Goal: Task Accomplishment & Management: Use online tool/utility

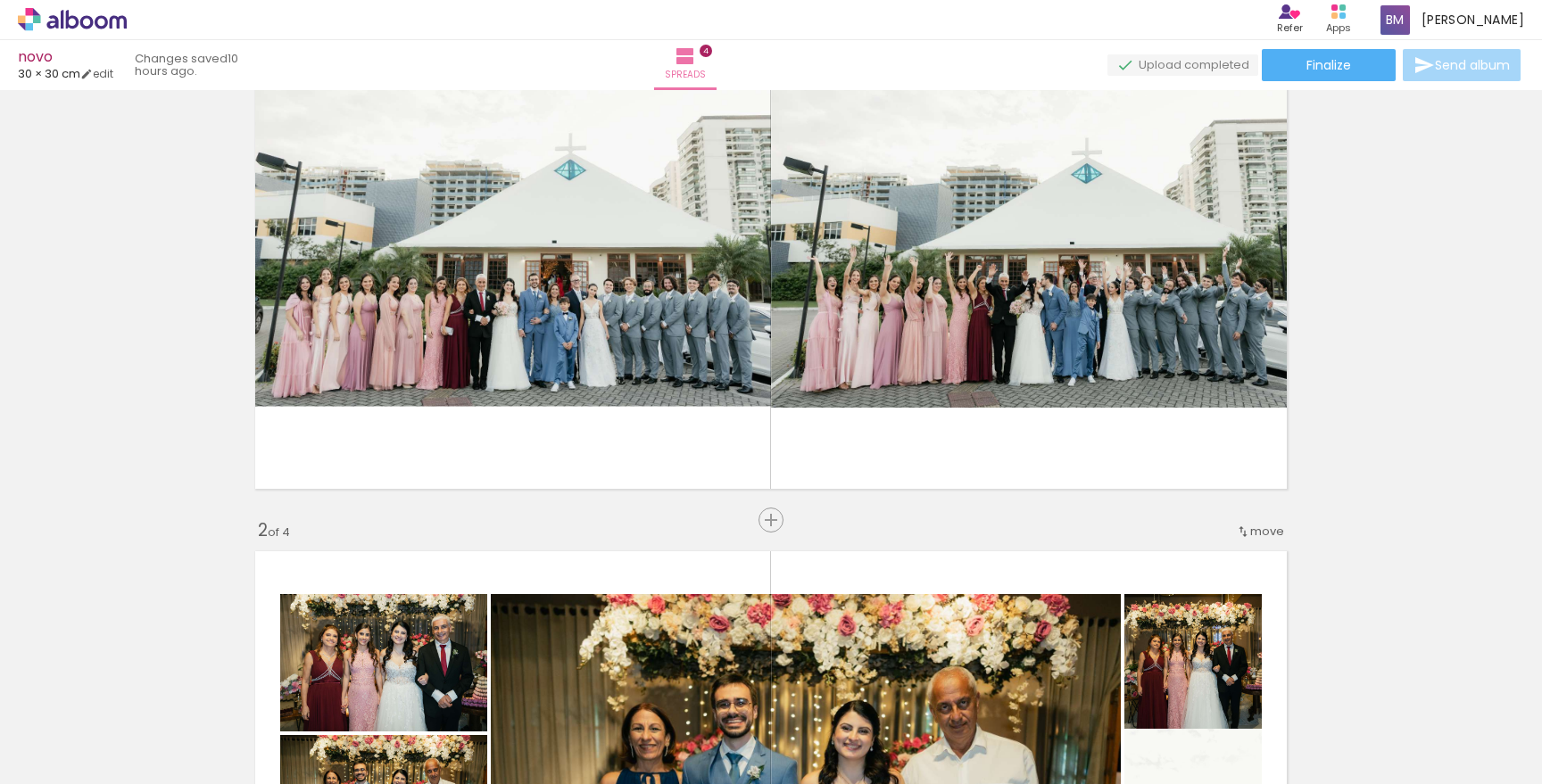
scroll to position [131, 0]
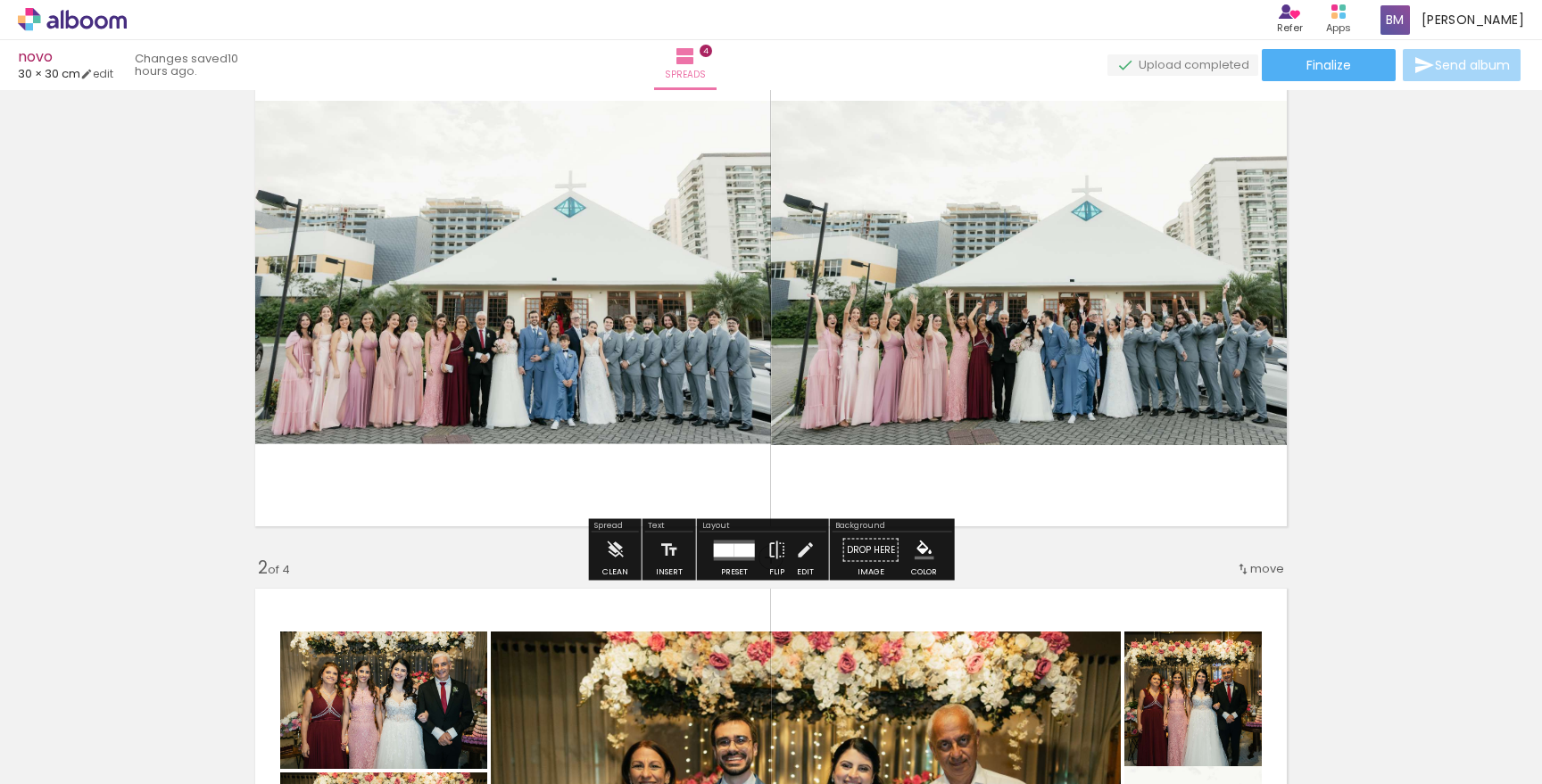
click at [728, 553] on div at bounding box center [724, 549] width 20 height 14
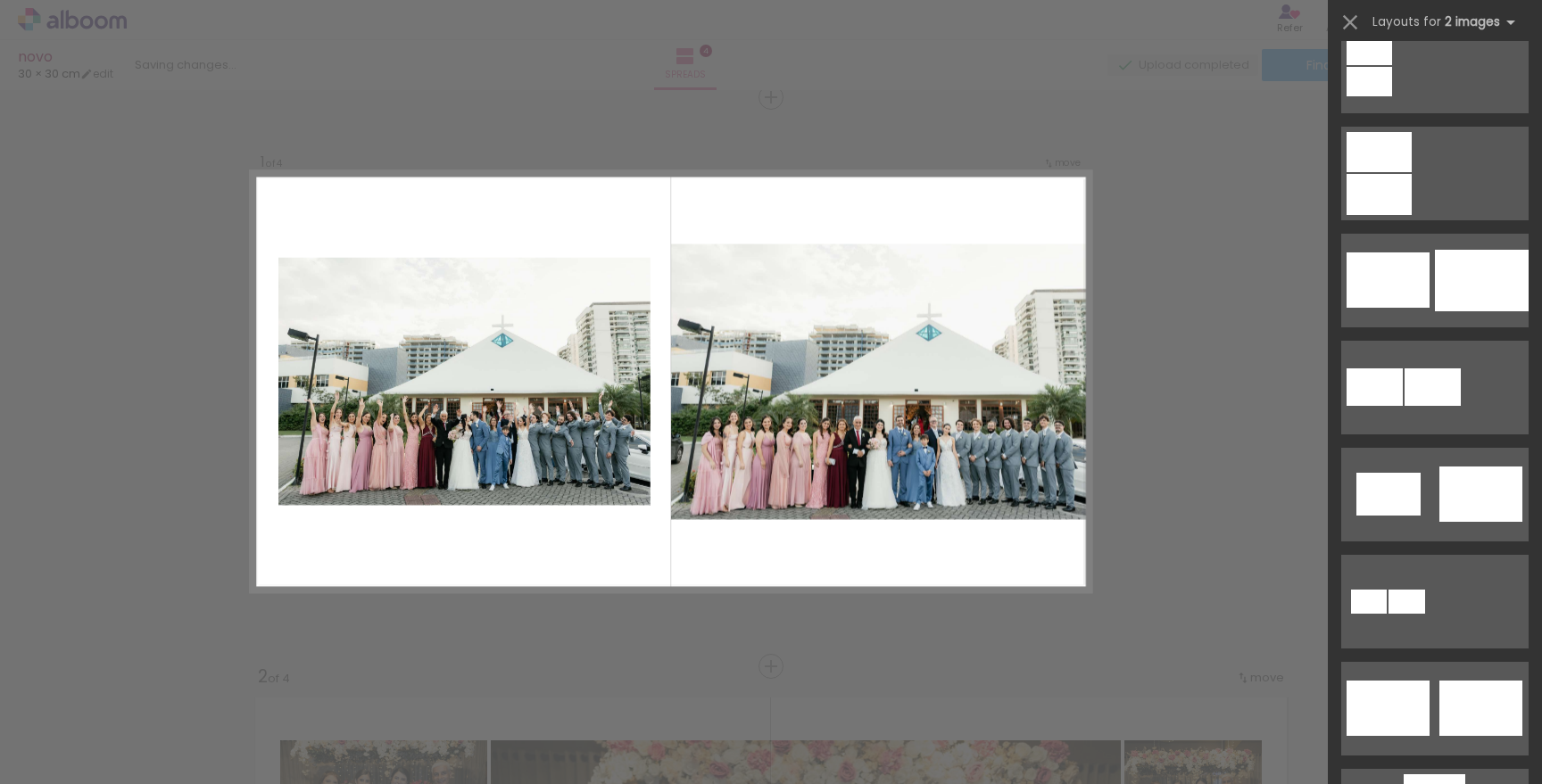
scroll to position [0, 0]
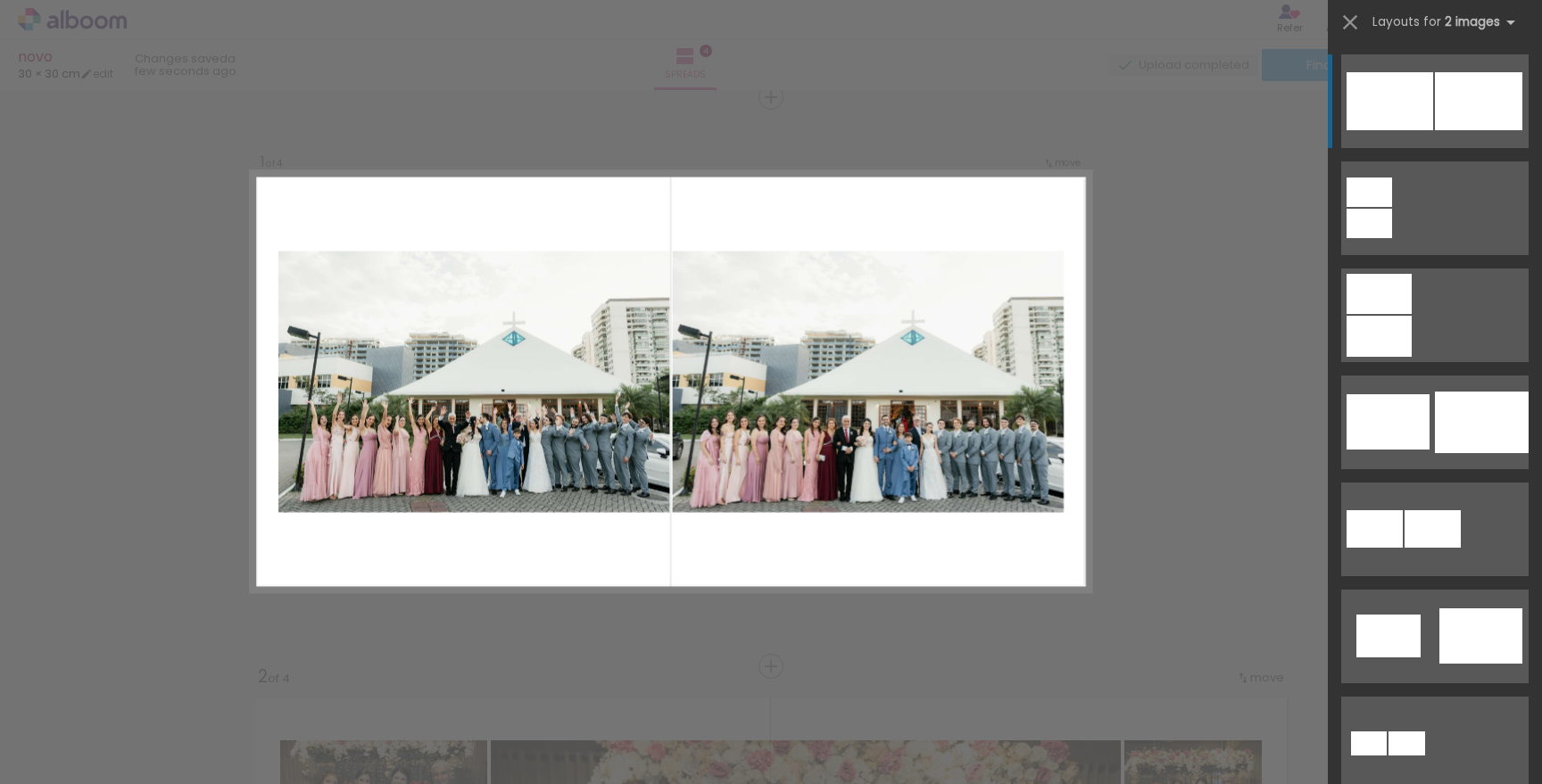
click at [1442, 121] on div at bounding box center [1478, 101] width 88 height 58
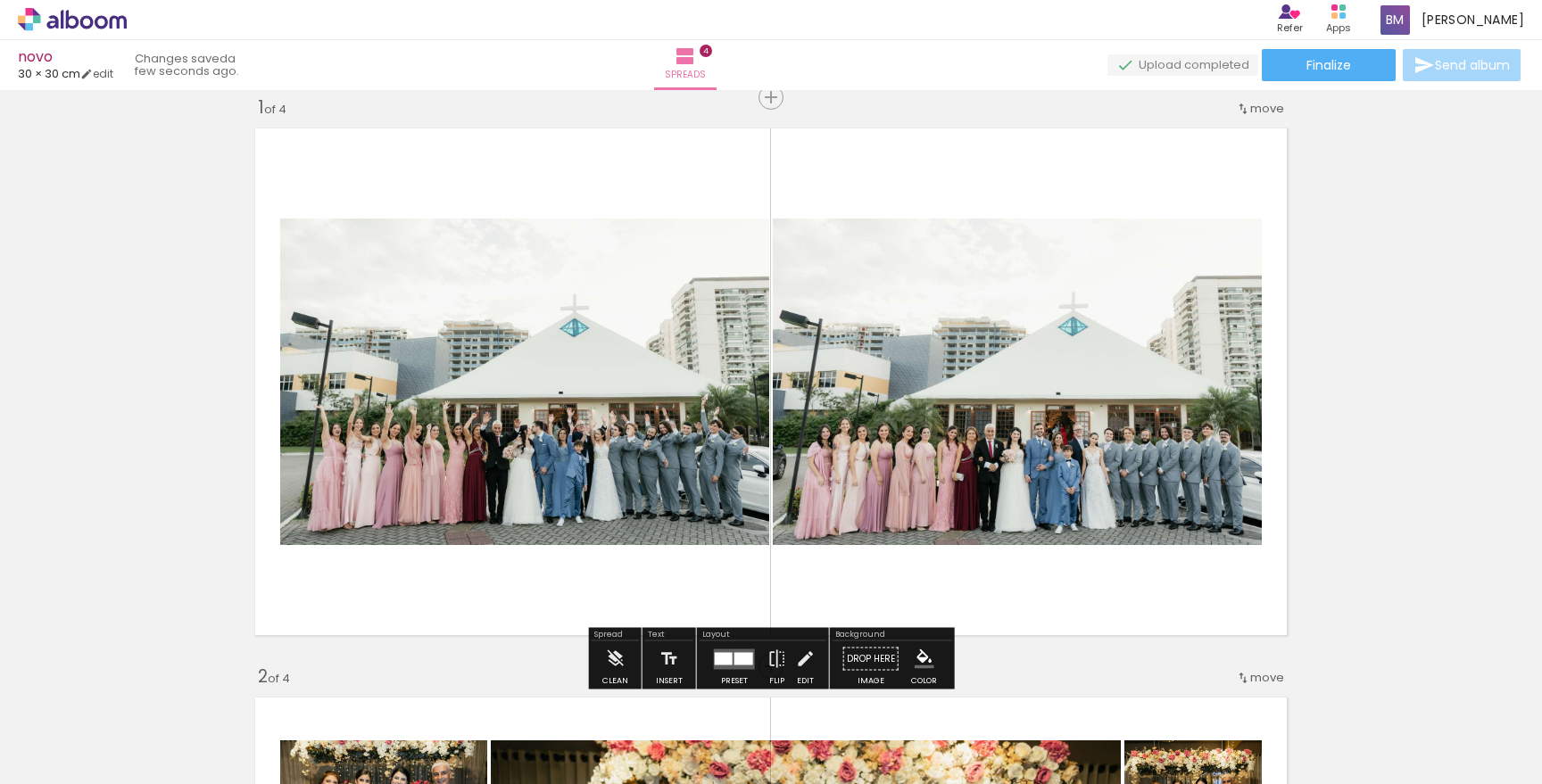
click at [749, 655] on div at bounding box center [743, 658] width 19 height 13
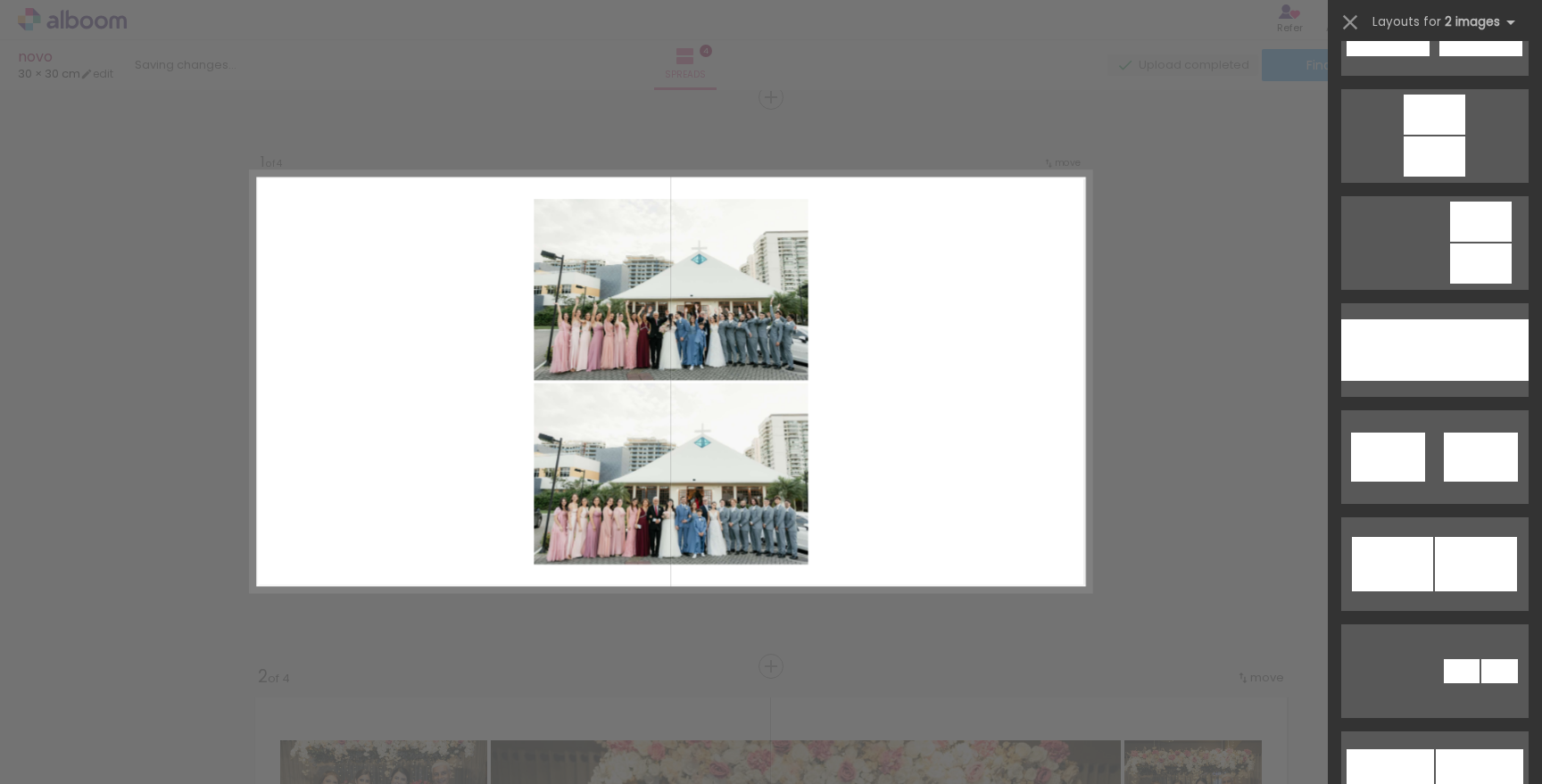
scroll to position [918, 0]
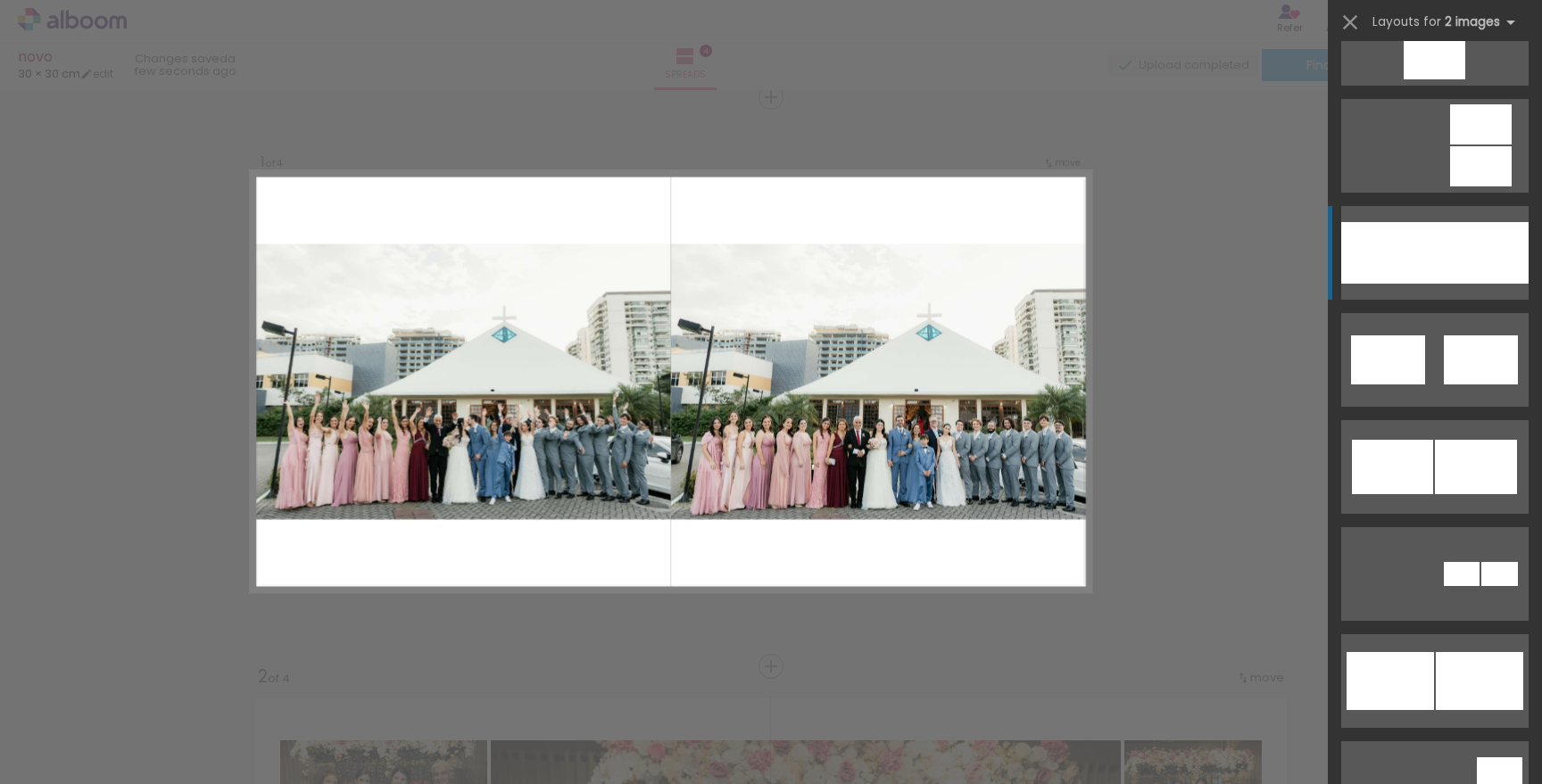
click at [1451, 260] on div at bounding box center [1481, 252] width 94 height 61
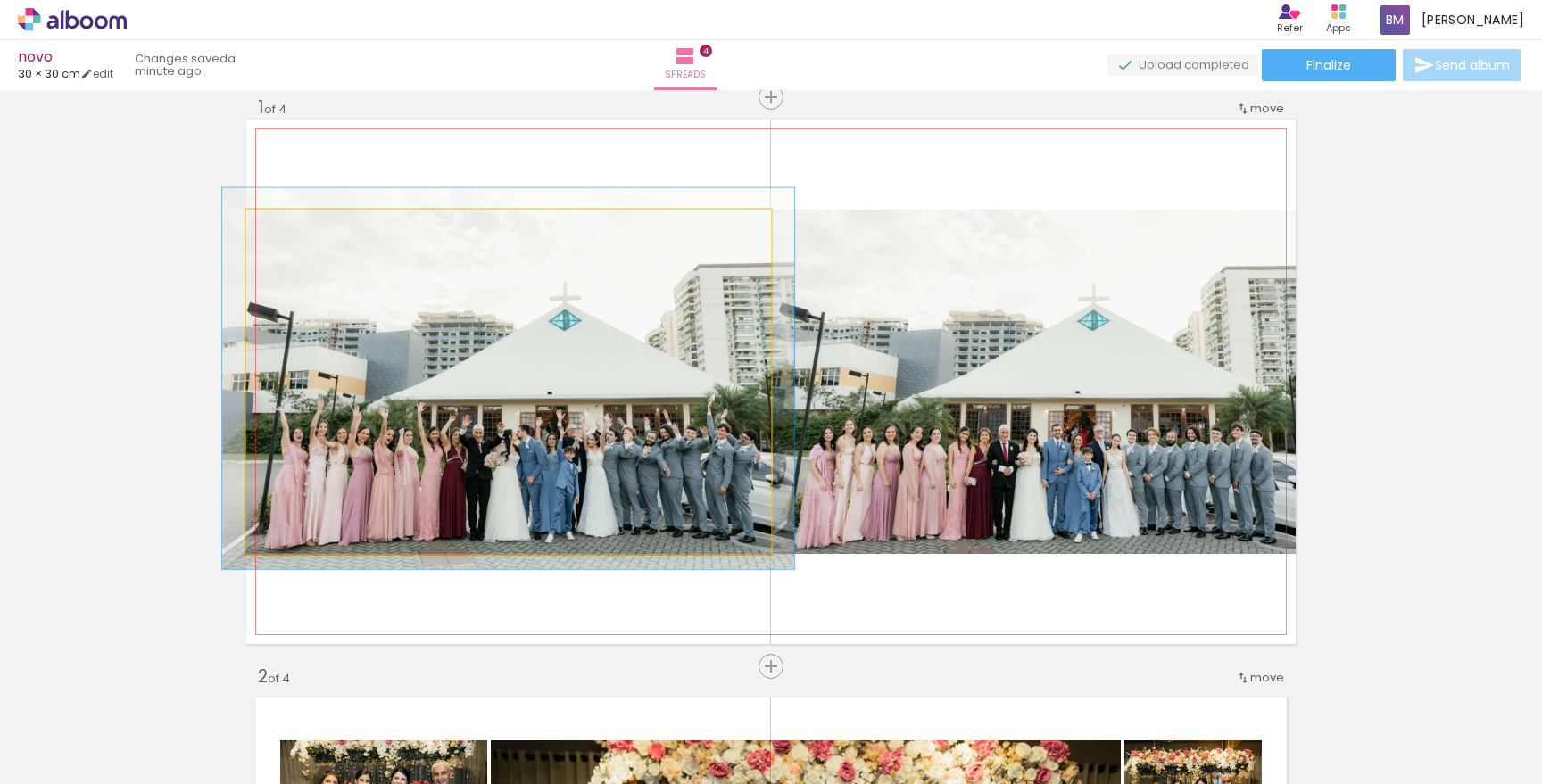
type paper-slider "109"
click at [291, 228] on div at bounding box center [295, 228] width 16 height 16
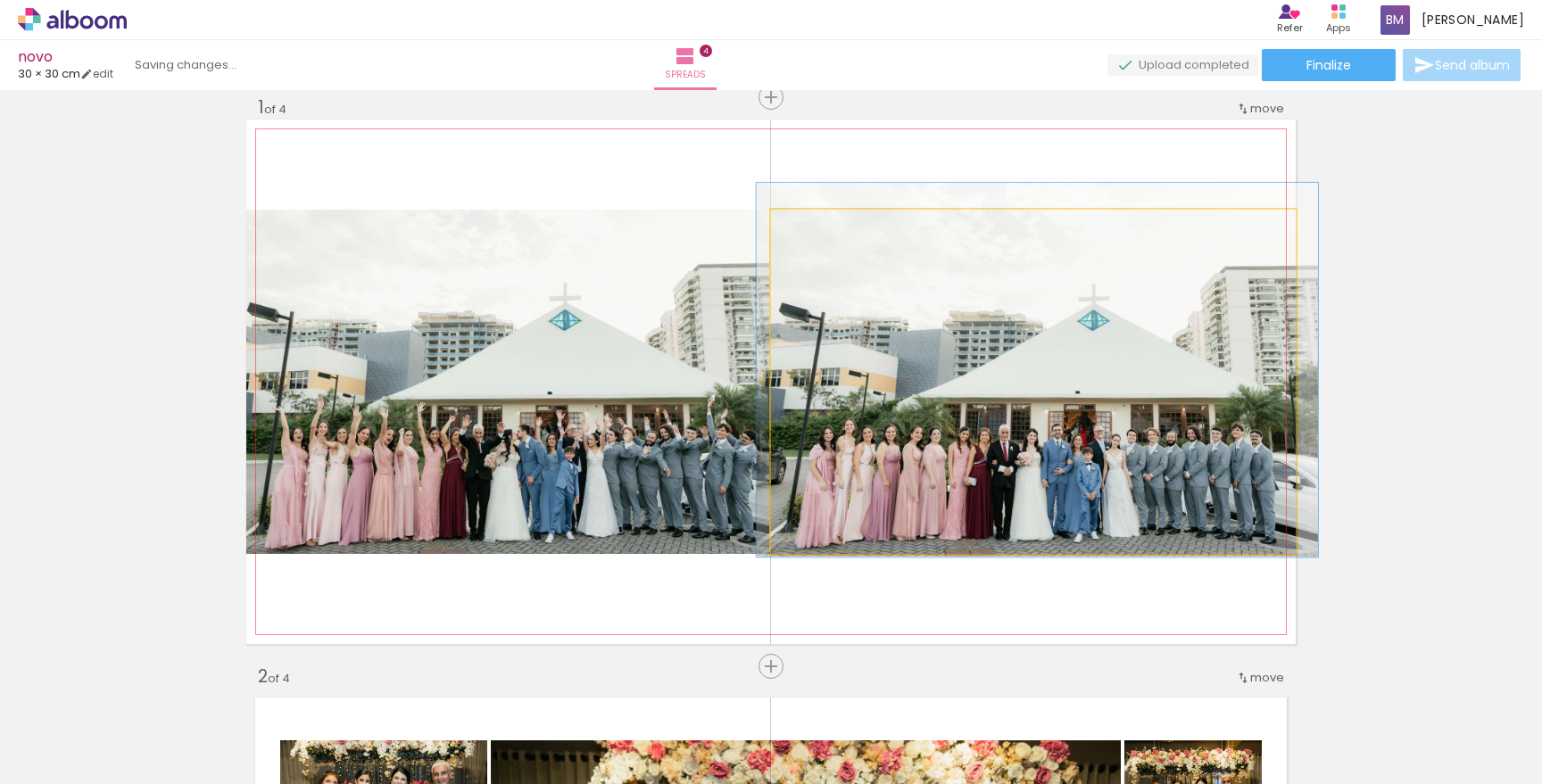
click at [820, 238] on div at bounding box center [816, 228] width 28 height 28
click at [1046, 519] on quentale-photo at bounding box center [1033, 382] width 525 height 344
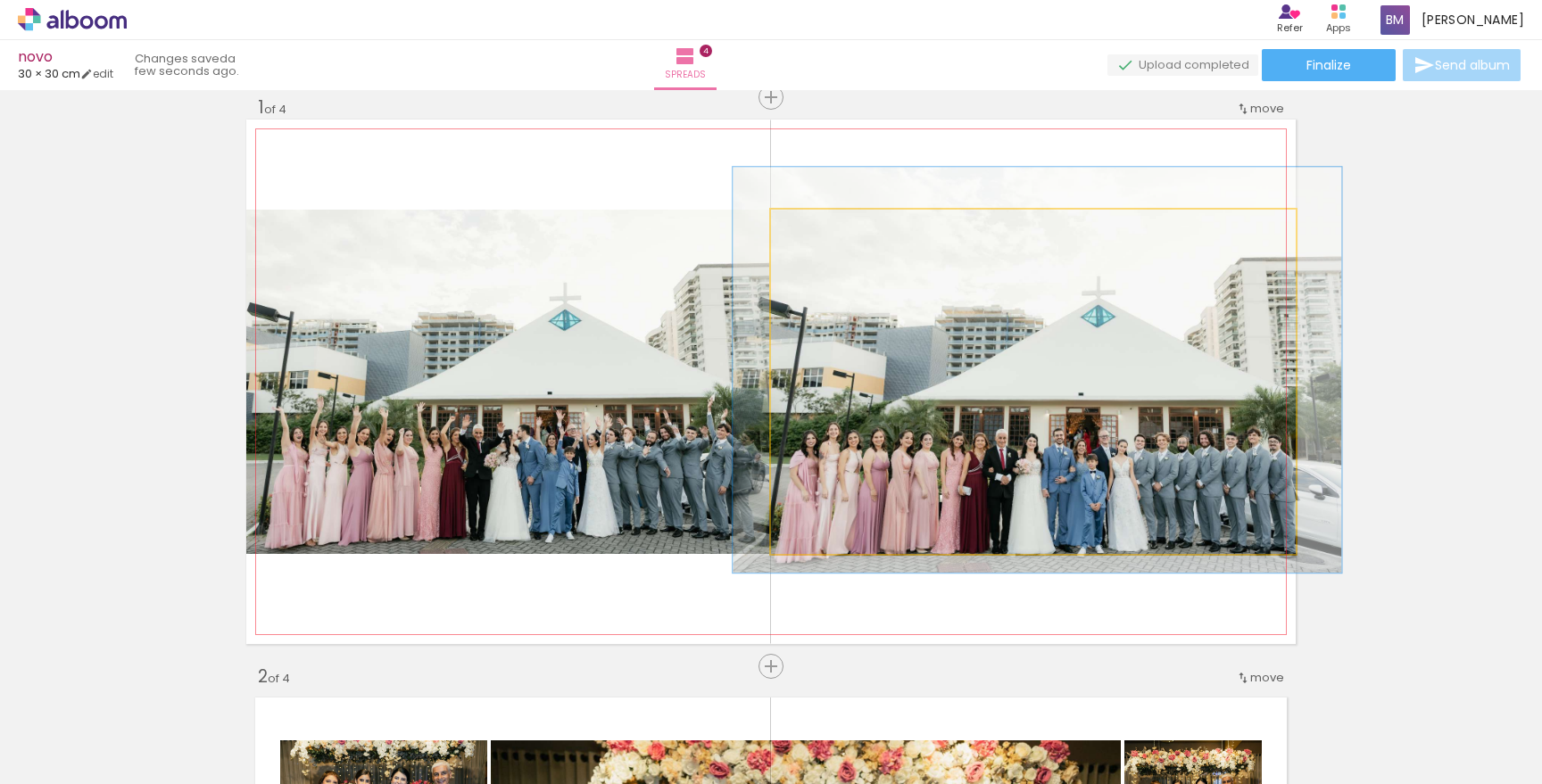
click at [829, 227] on div at bounding box center [823, 228] width 16 height 16
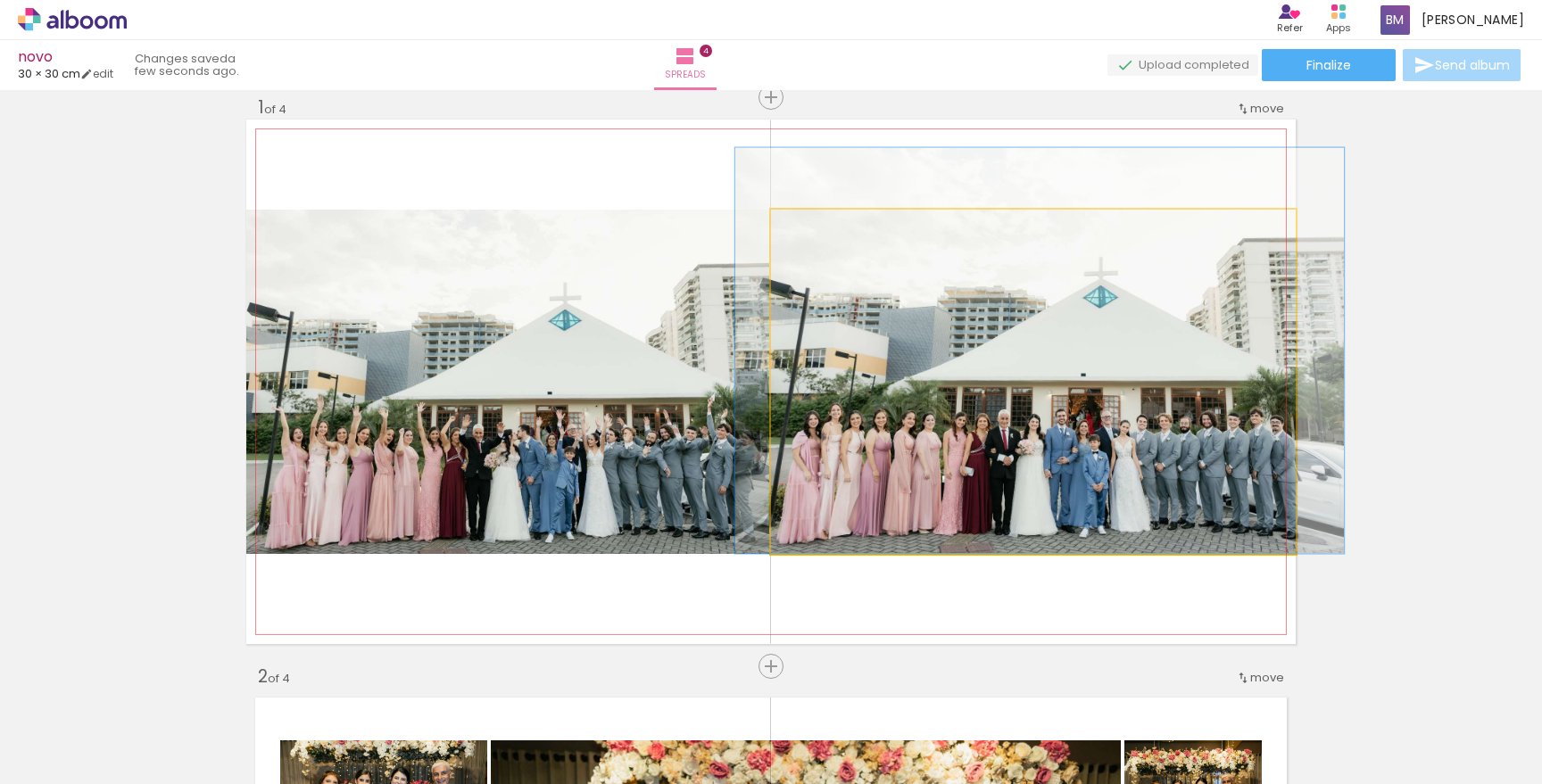
drag, startPoint x: 918, startPoint y: 395, endPoint x: 921, endPoint y: 363, distance: 32.1
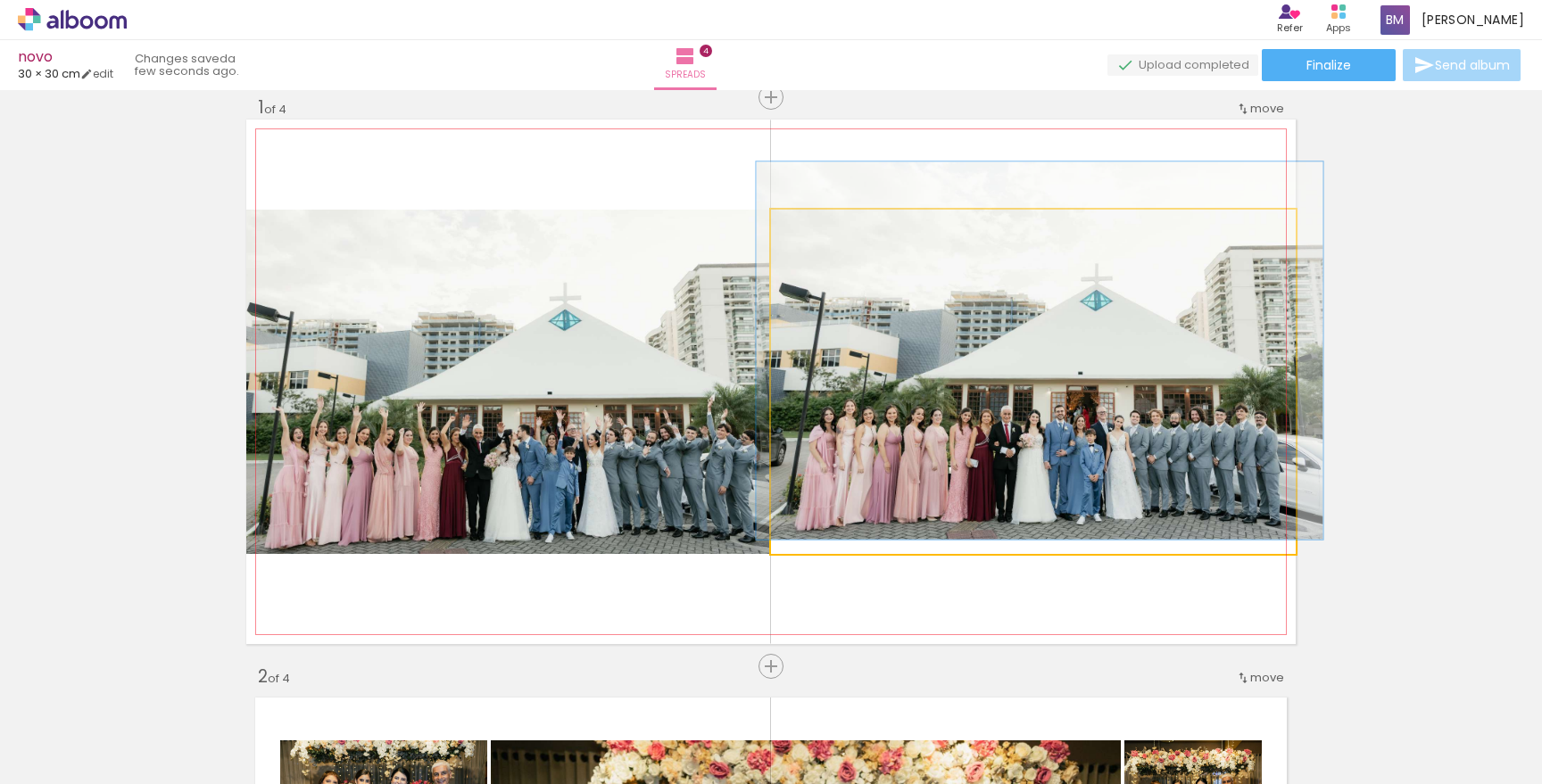
click at [817, 231] on div at bounding box center [818, 228] width 16 height 16
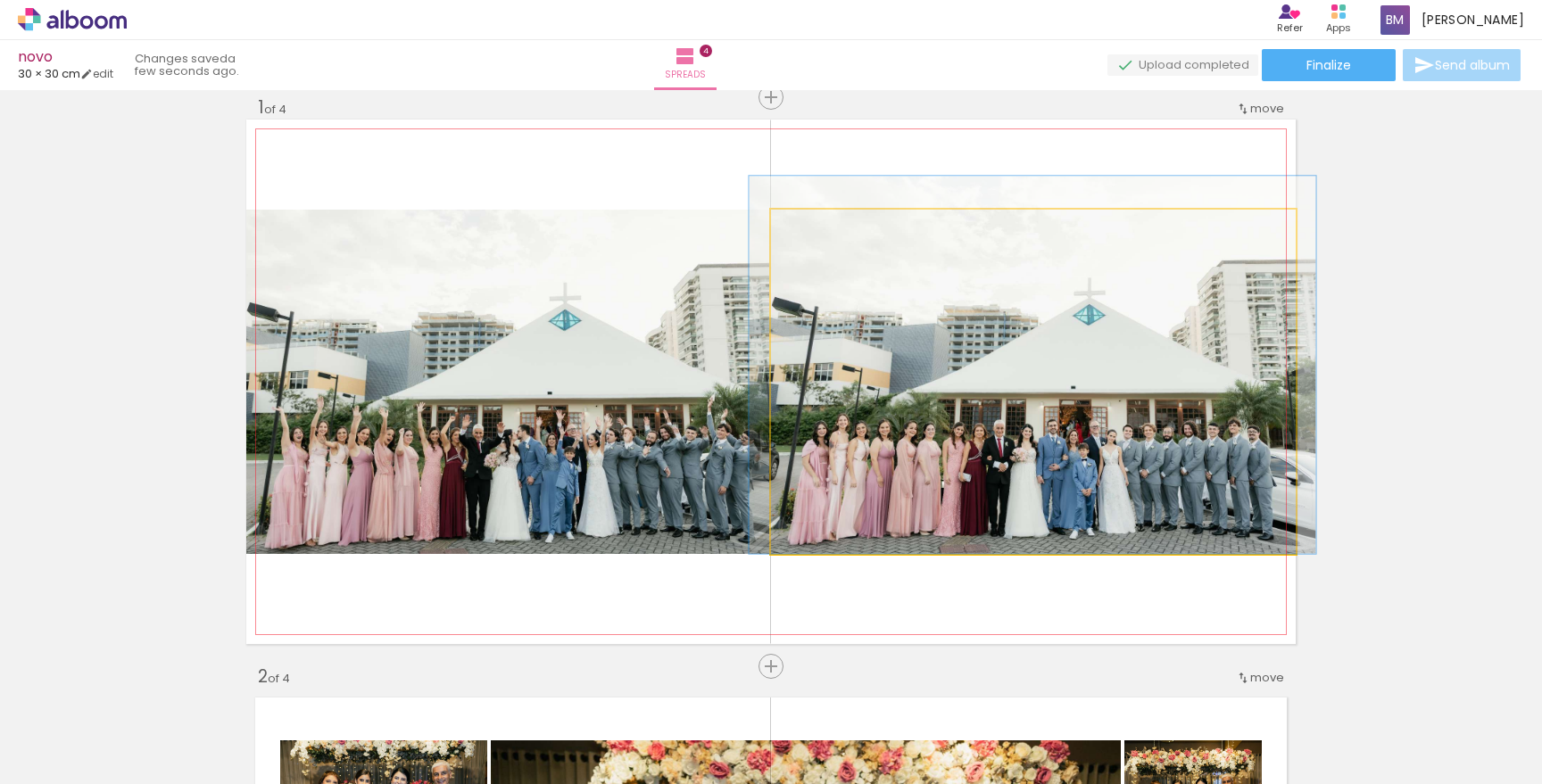
drag, startPoint x: 984, startPoint y: 489, endPoint x: 977, endPoint y: 473, distance: 17.5
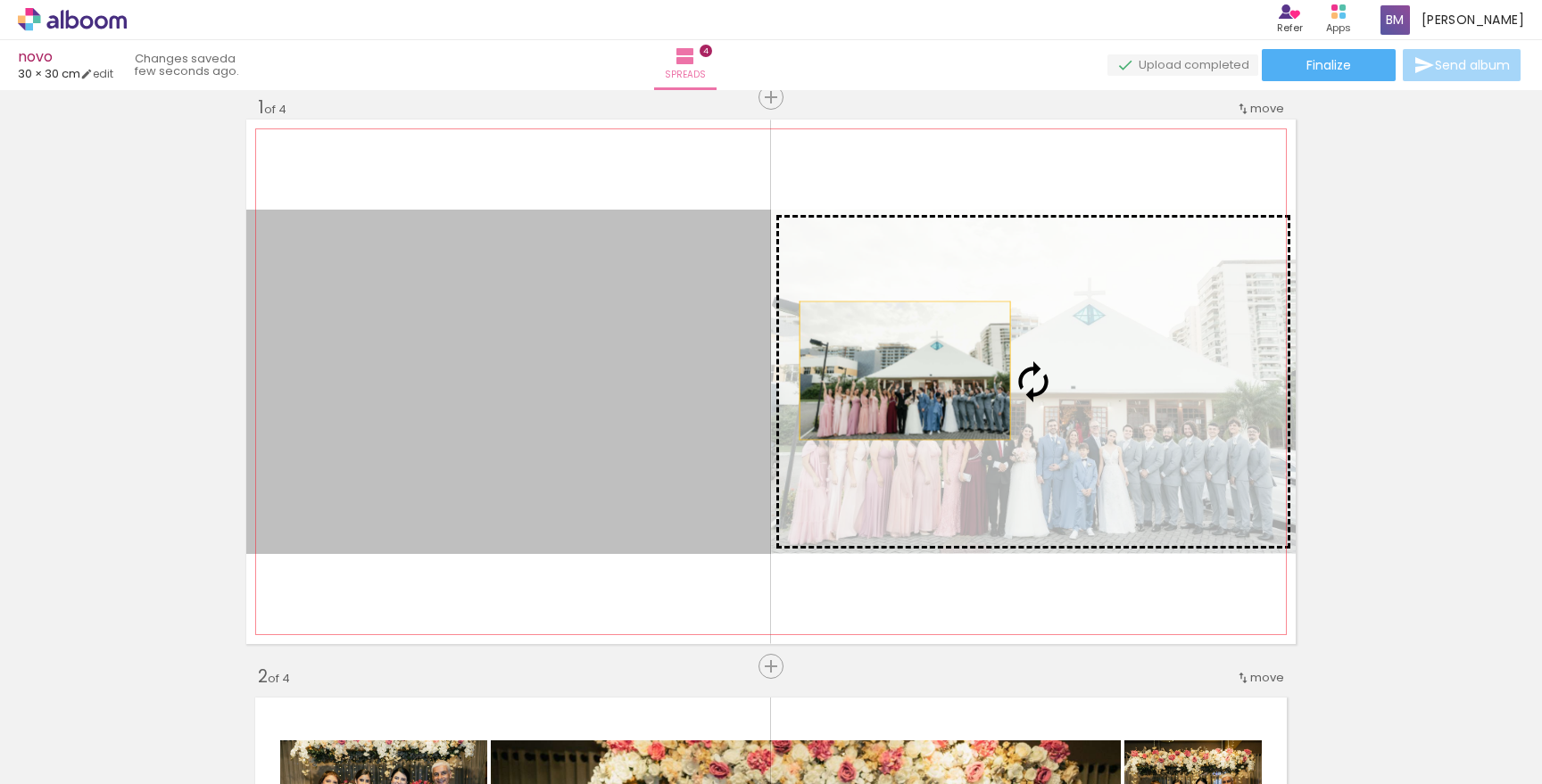
drag, startPoint x: 696, startPoint y: 371, endPoint x: 953, endPoint y: 371, distance: 257.0
click at [0, 0] on slot at bounding box center [0, 0] width 0 height 0
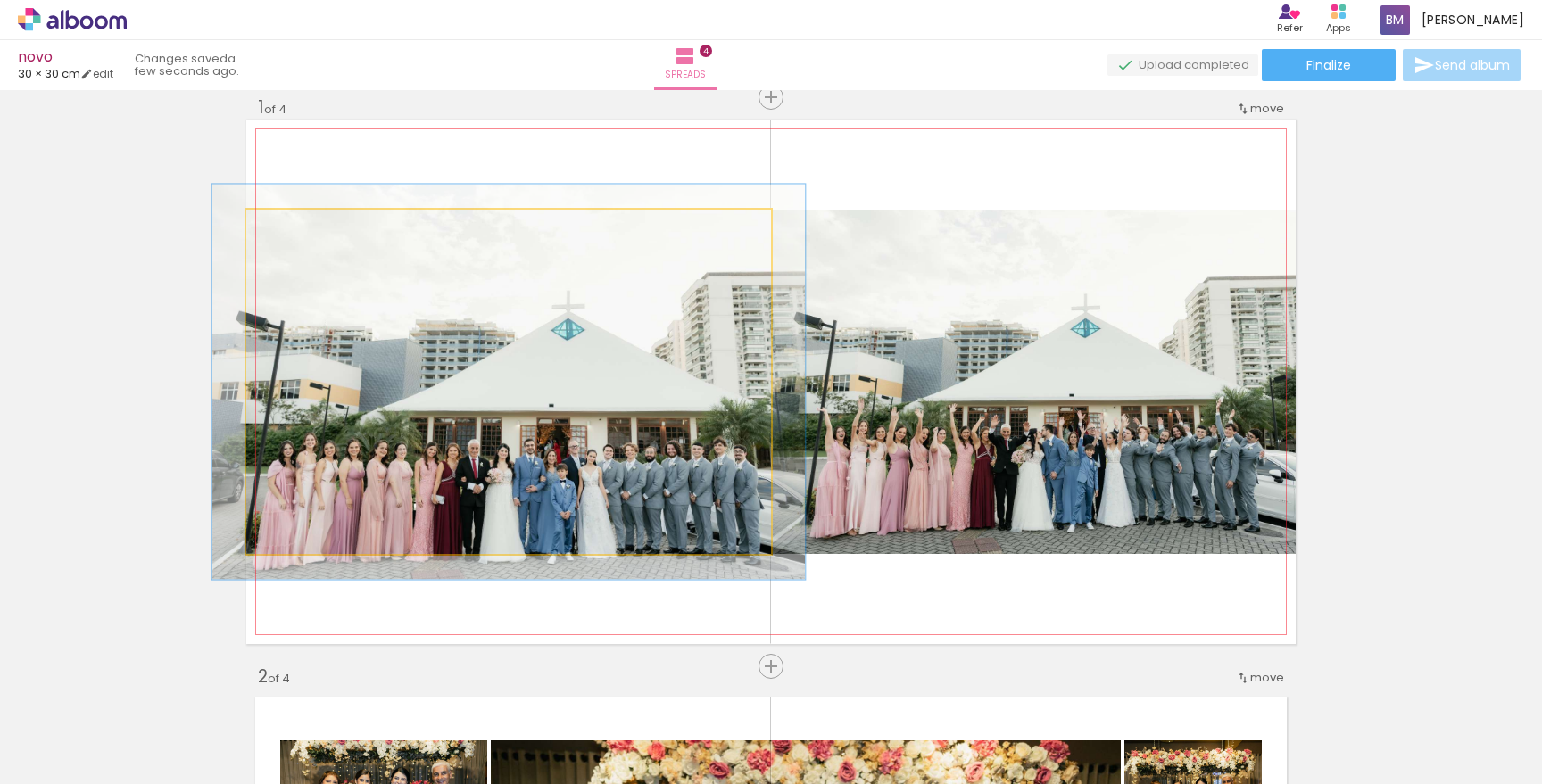
type paper-slider "110"
click at [293, 233] on div at bounding box center [297, 228] width 16 height 16
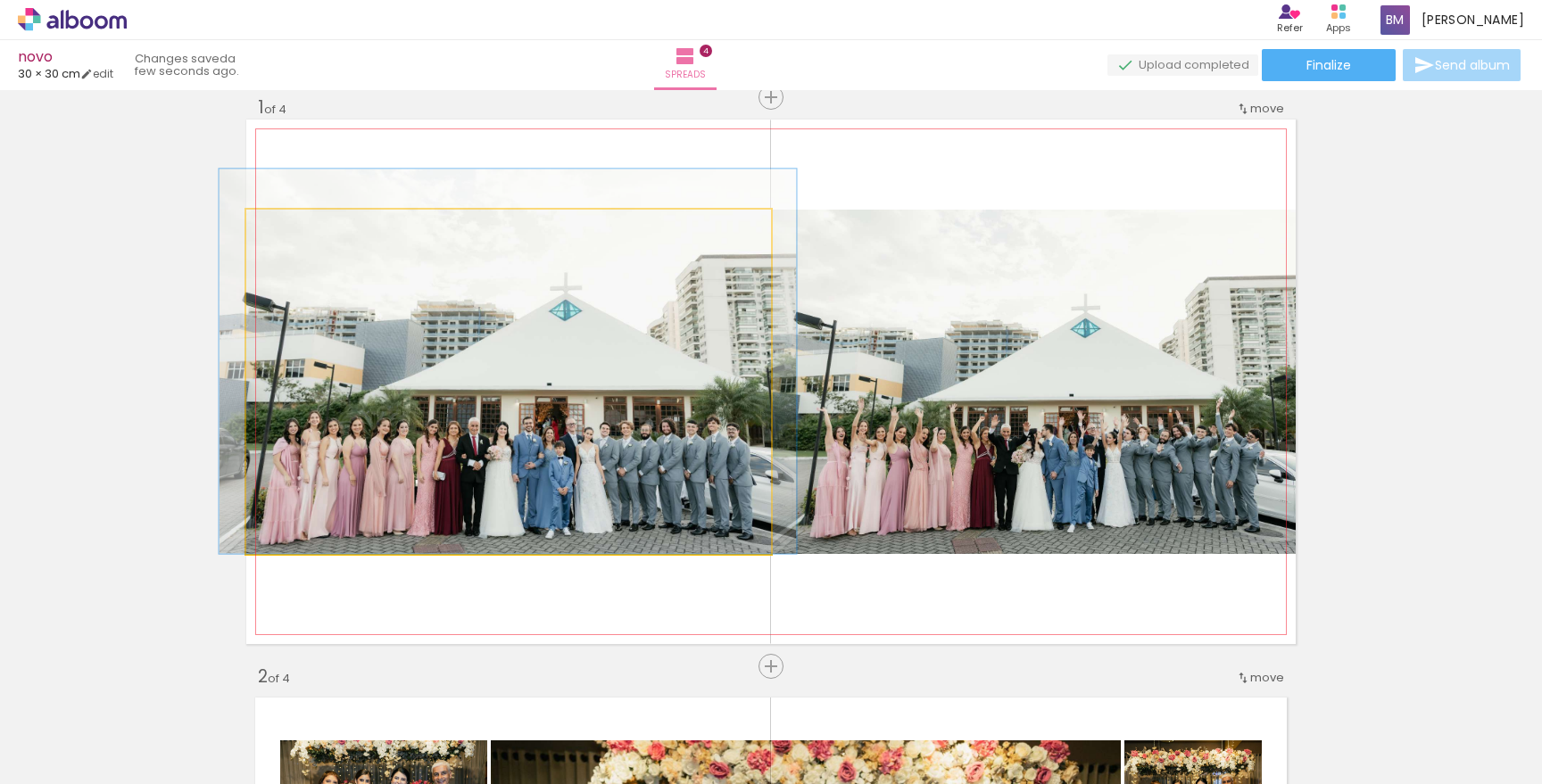
drag, startPoint x: 365, startPoint y: 365, endPoint x: 364, endPoint y: 340, distance: 25.0
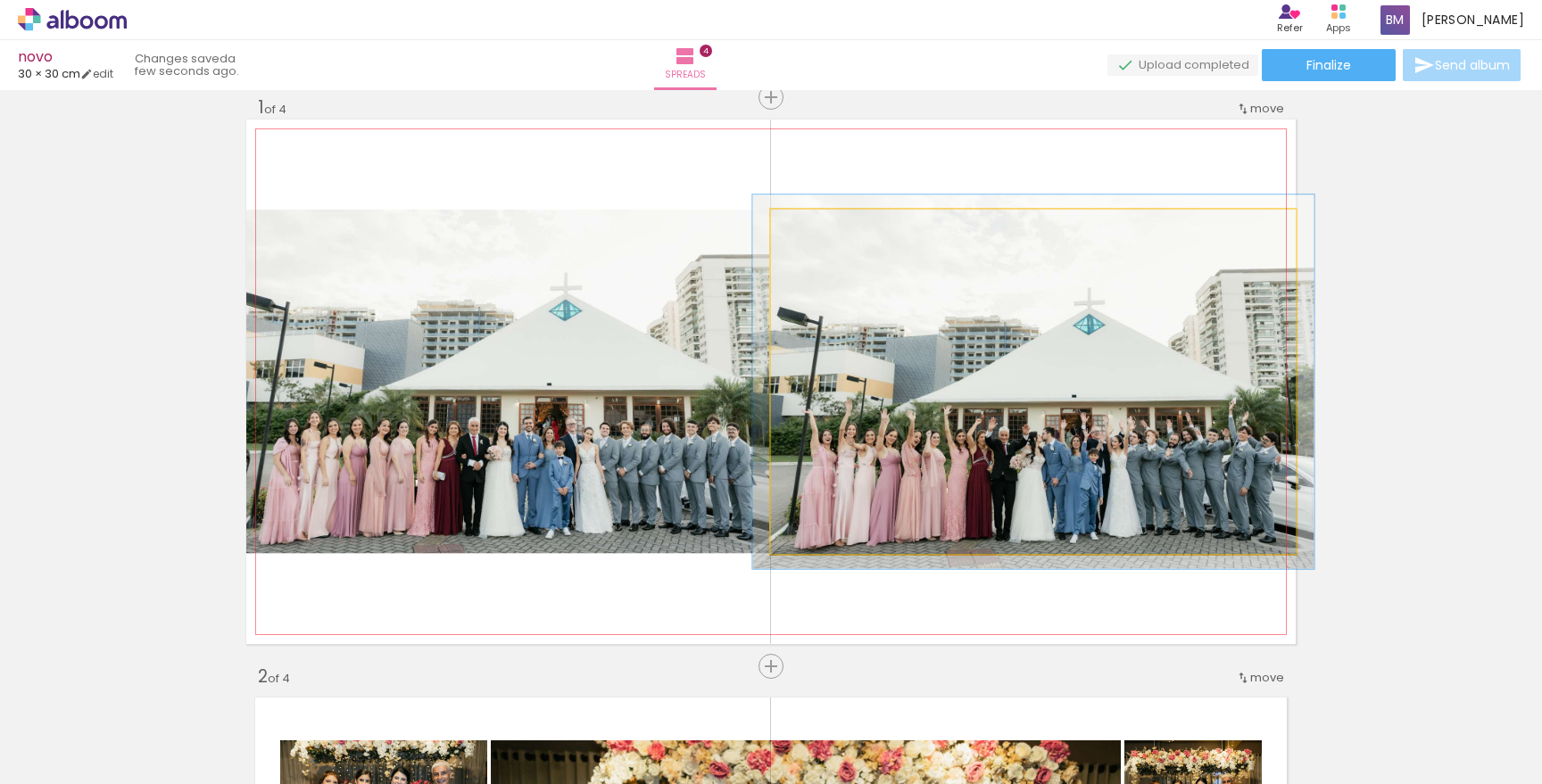
click at [819, 231] on div at bounding box center [817, 228] width 16 height 16
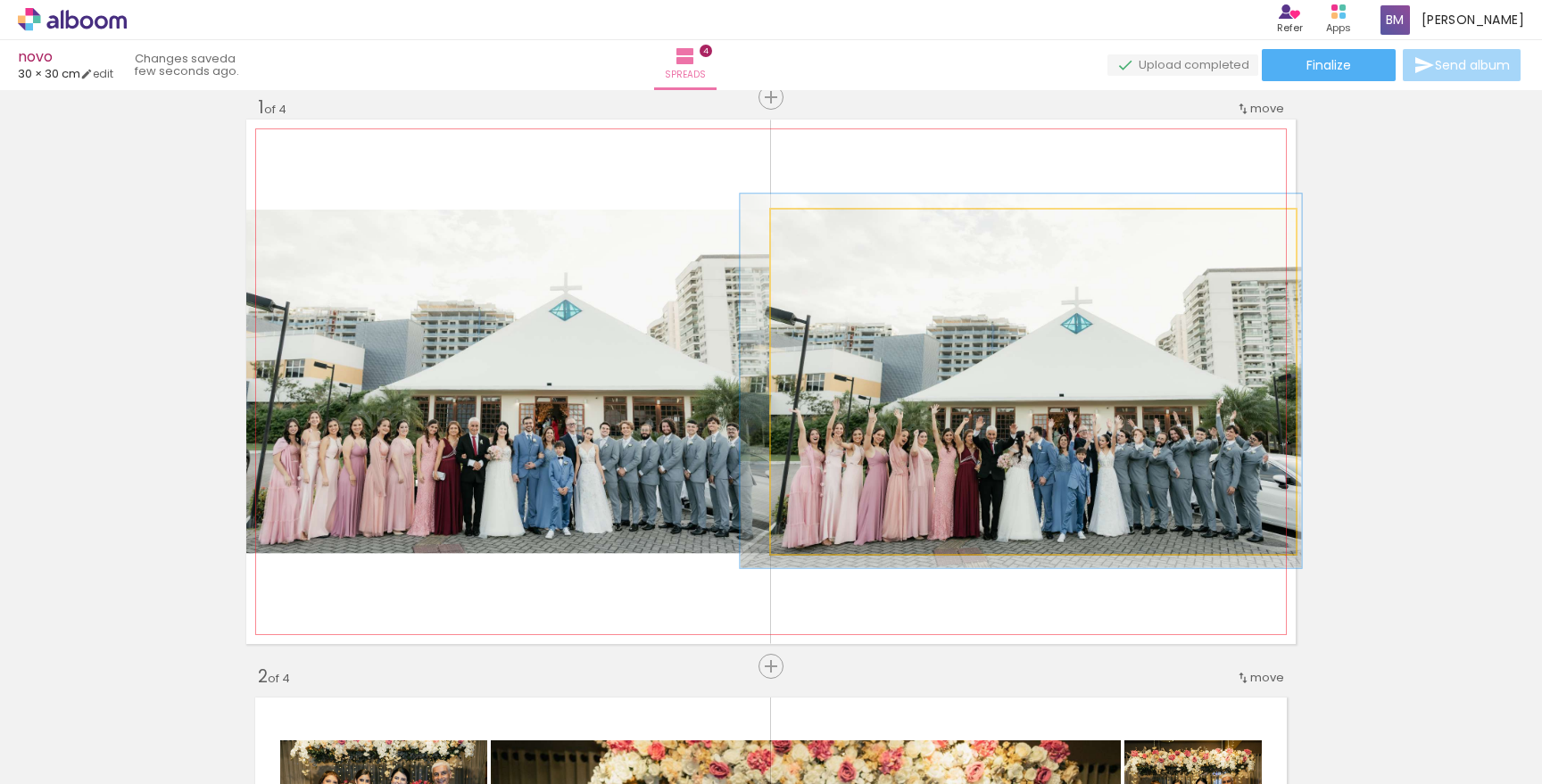
drag, startPoint x: 881, startPoint y: 403, endPoint x: 869, endPoint y: 402, distance: 12.0
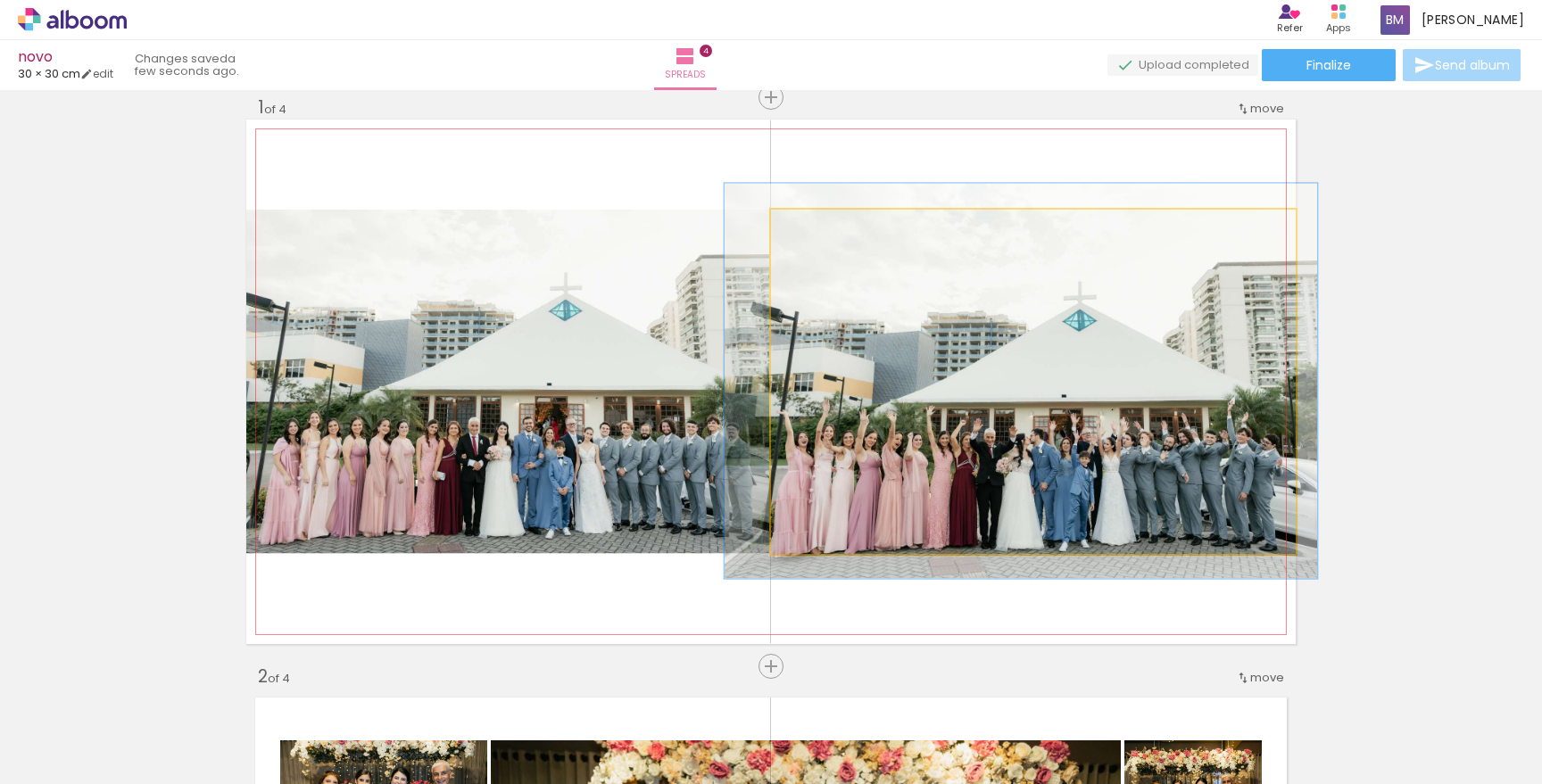
click at [820, 225] on div at bounding box center [822, 228] width 16 height 16
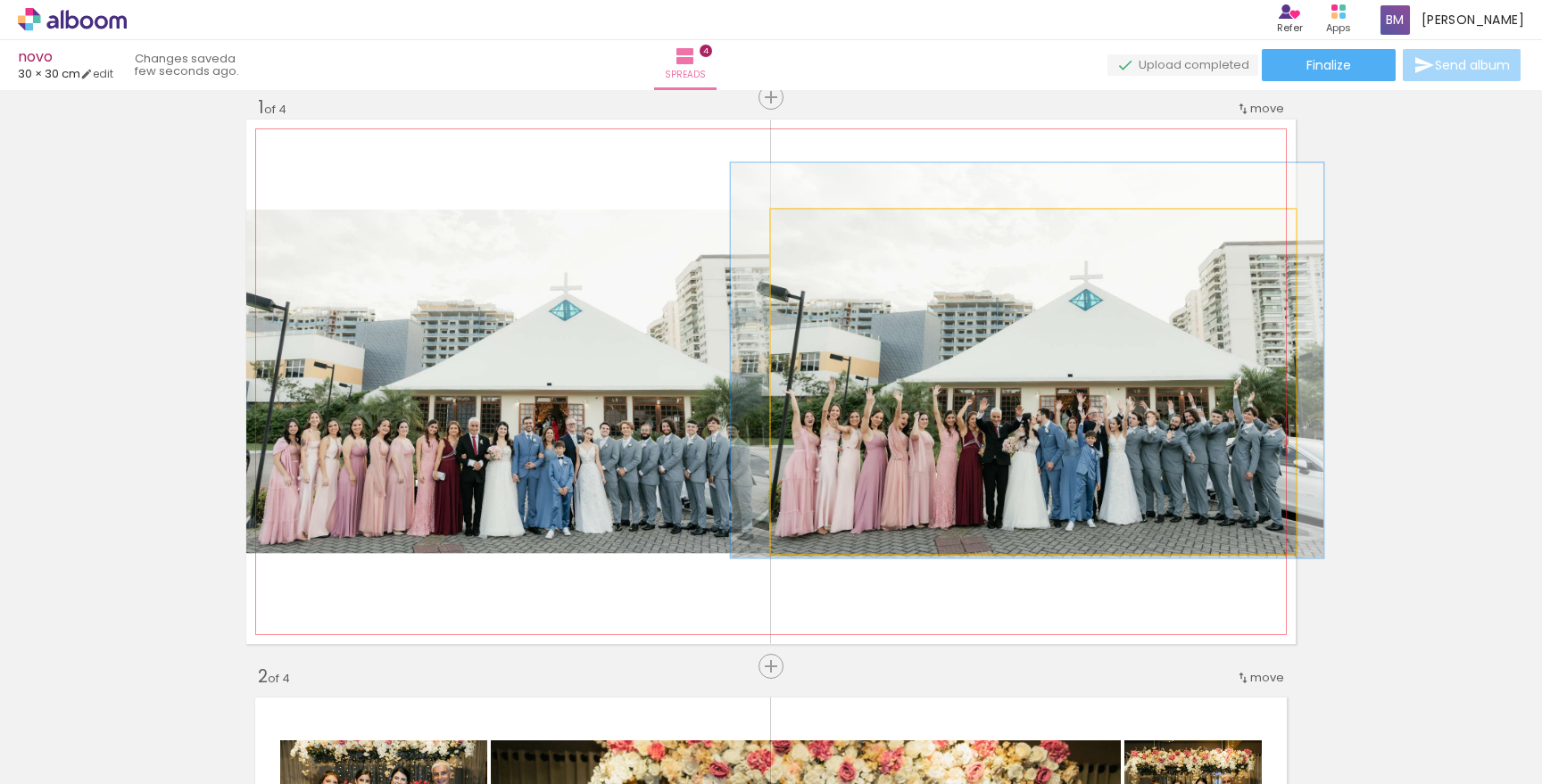
drag, startPoint x: 873, startPoint y: 364, endPoint x: 879, endPoint y: 343, distance: 21.8
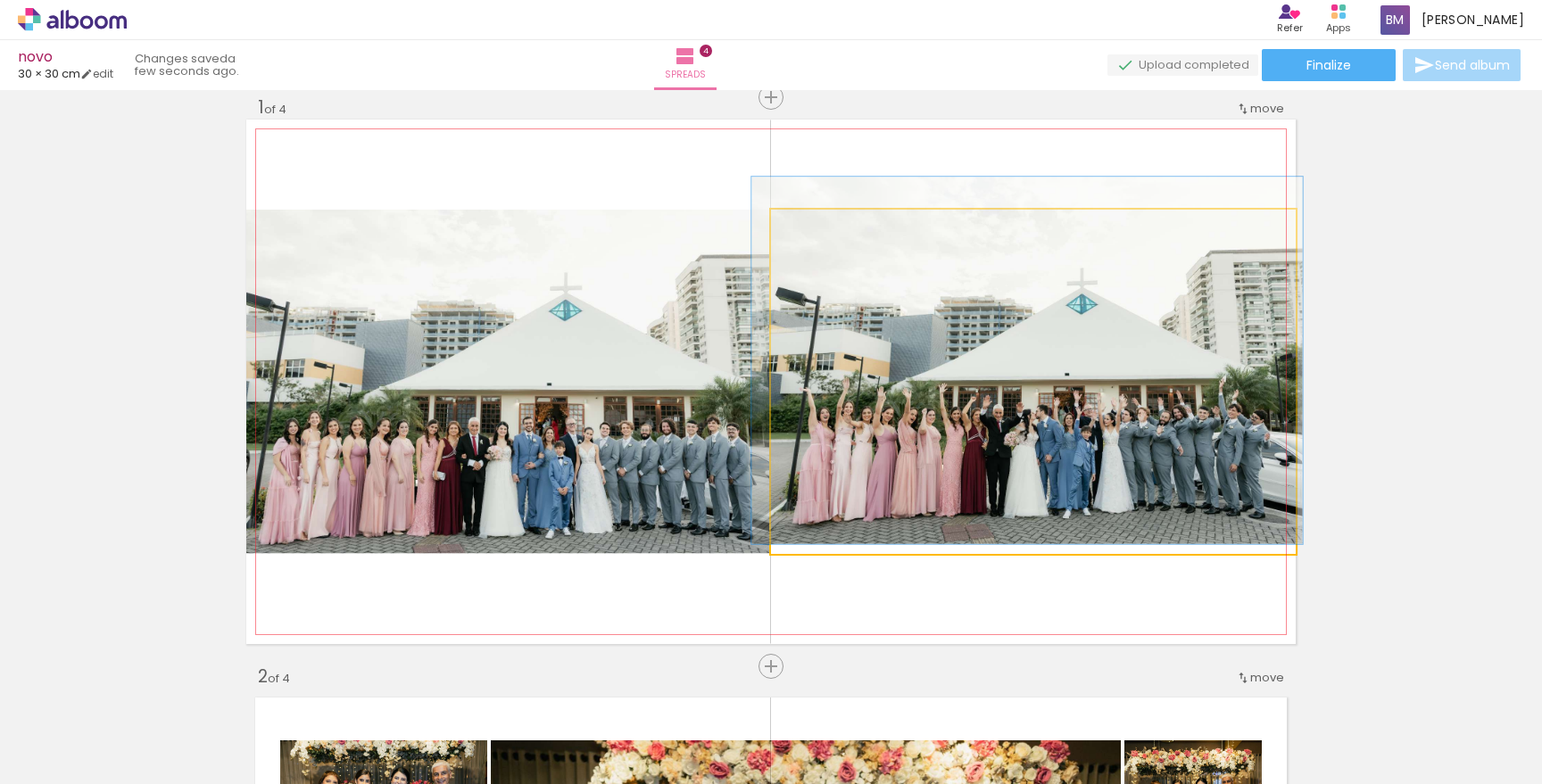
type paper-slider "105"
click at [814, 228] on div at bounding box center [816, 228] width 16 height 16
click at [879, 365] on quentale-photo at bounding box center [1033, 382] width 525 height 344
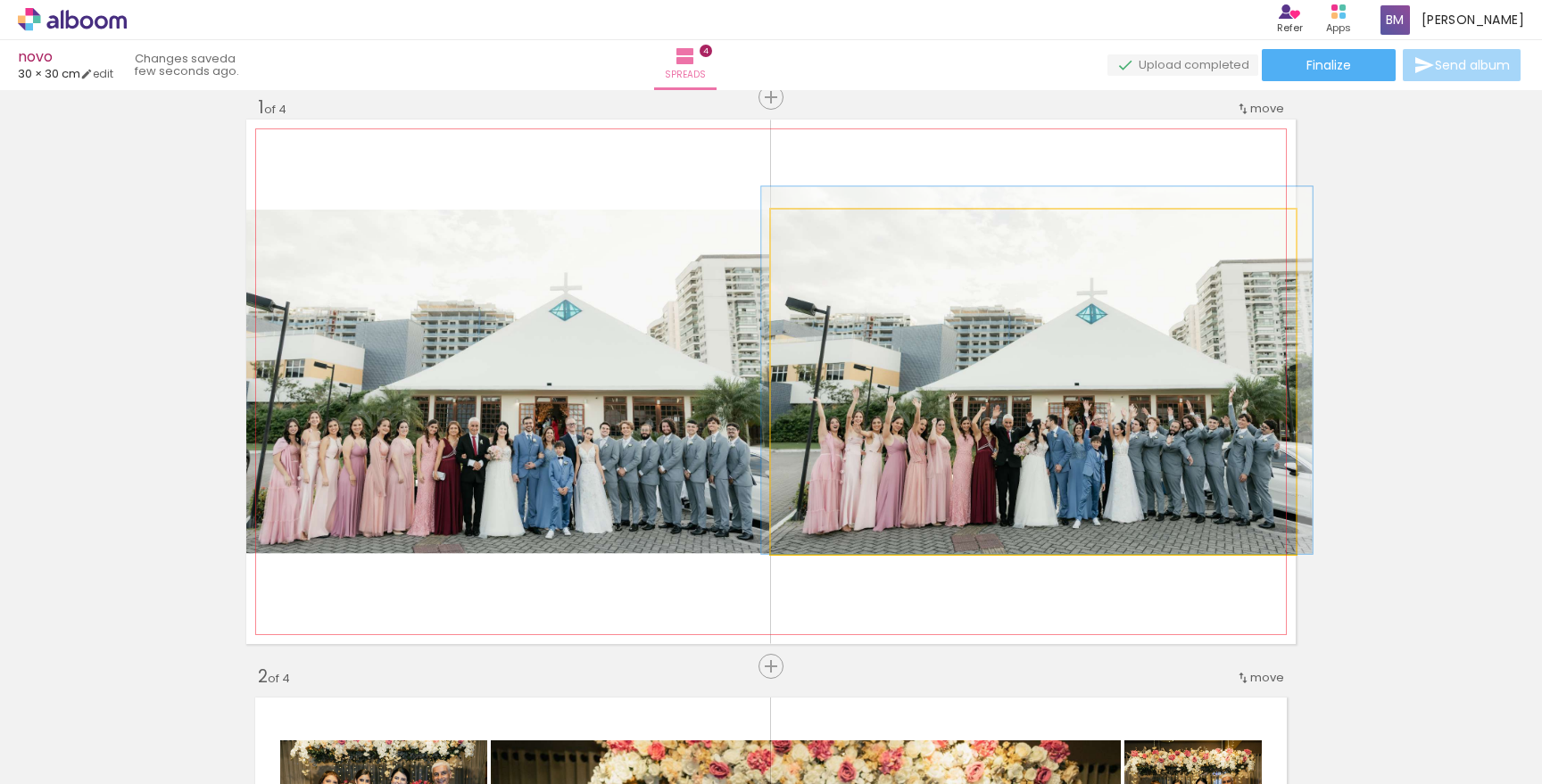
drag, startPoint x: 879, startPoint y: 365, endPoint x: 888, endPoint y: 363, distance: 9.2
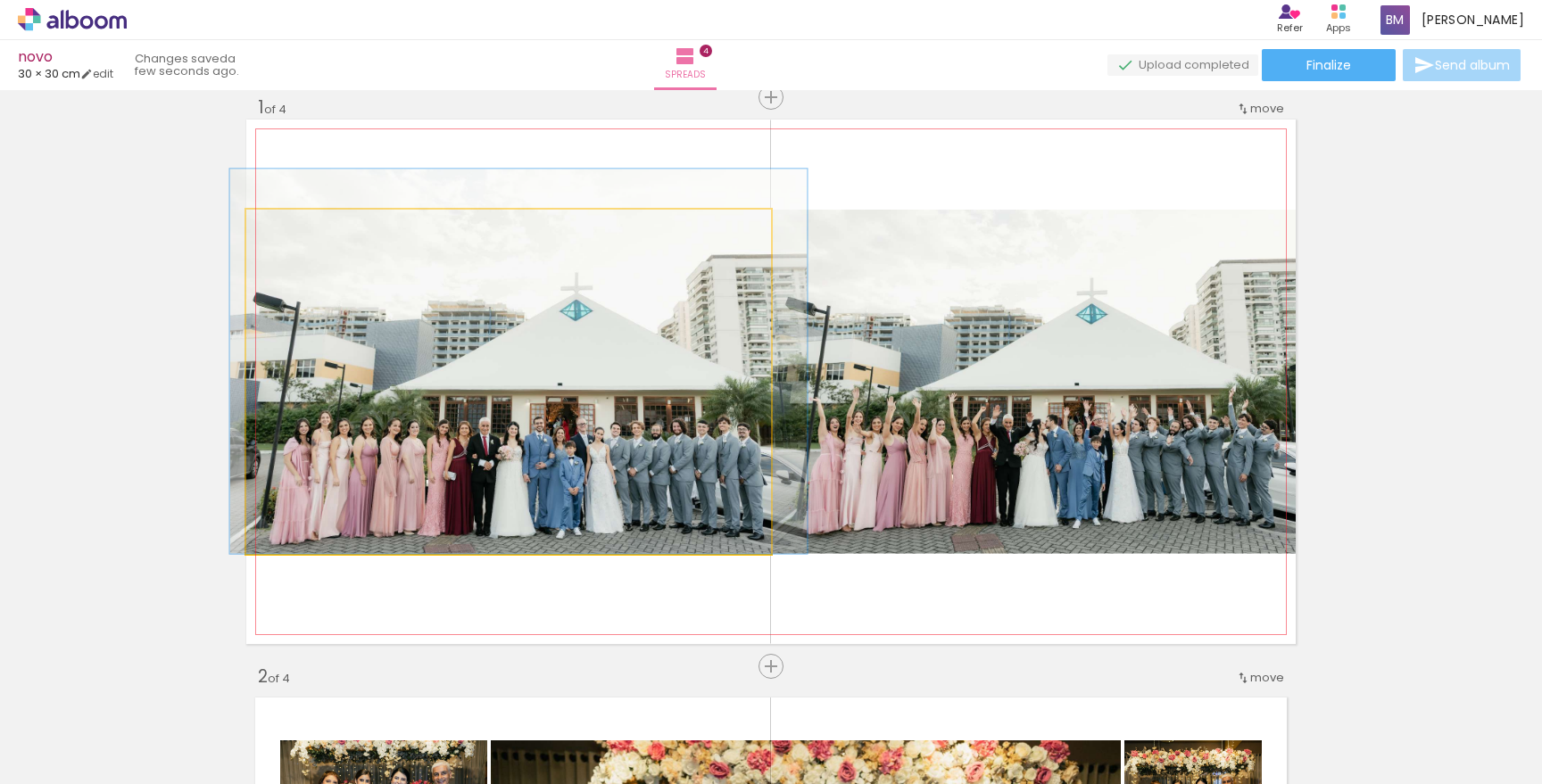
drag, startPoint x: 537, startPoint y: 452, endPoint x: 548, endPoint y: 450, distance: 11.2
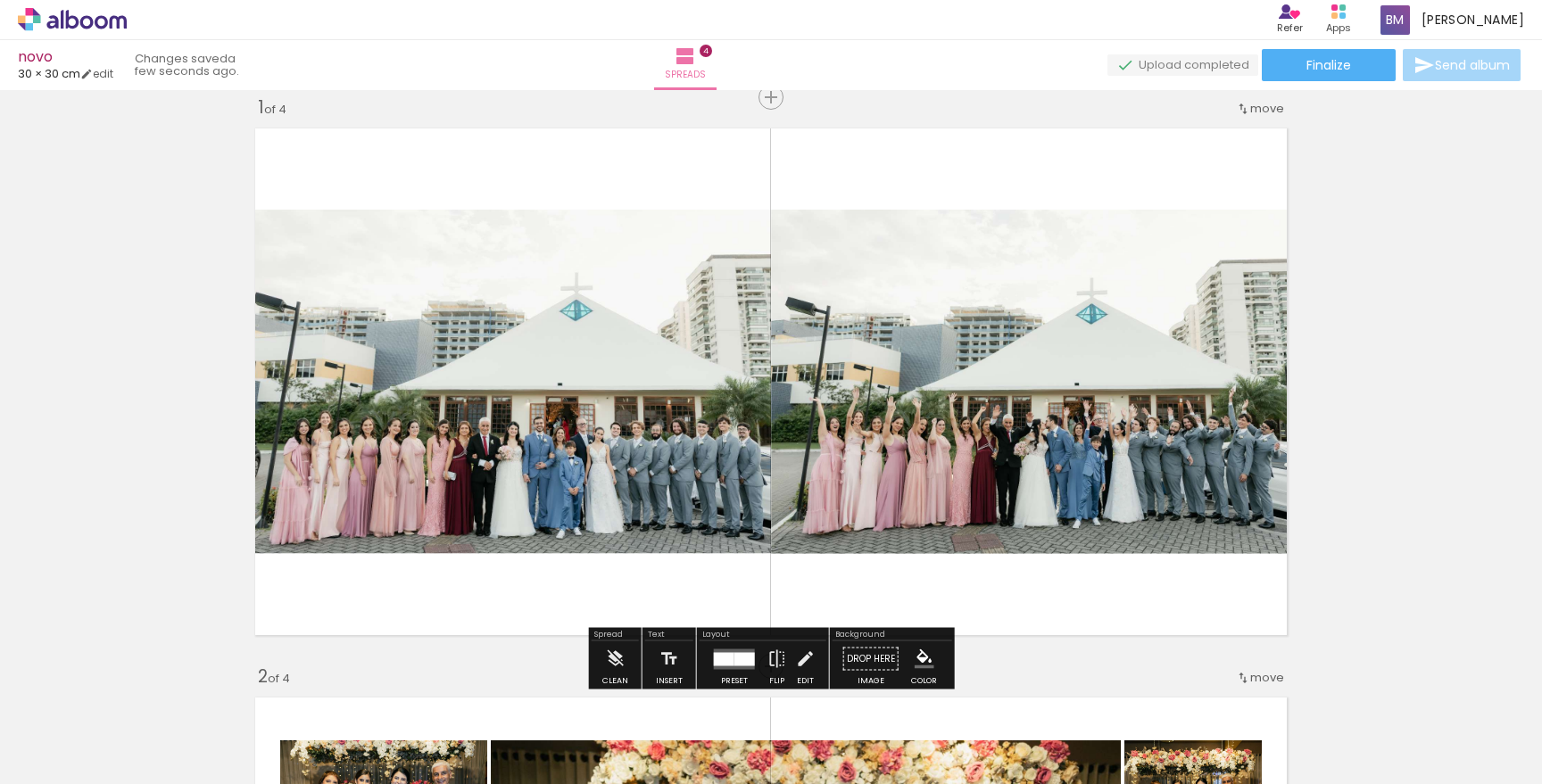
click at [1010, 187] on quentale-layouter at bounding box center [771, 382] width 1049 height 525
click at [756, 658] on paper-button "Preset" at bounding box center [734, 664] width 58 height 46
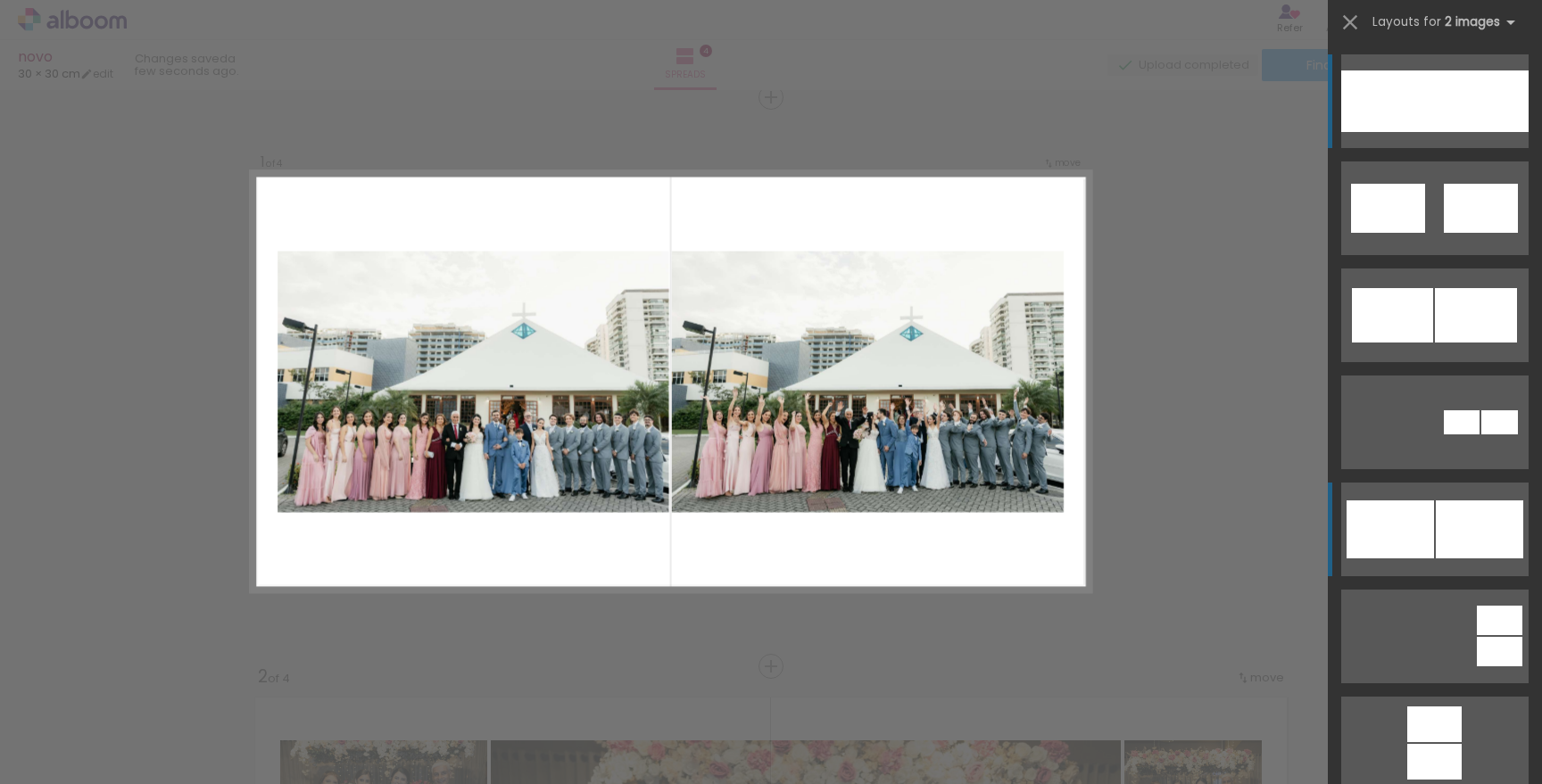
click at [1459, 526] on div at bounding box center [1479, 529] width 88 height 58
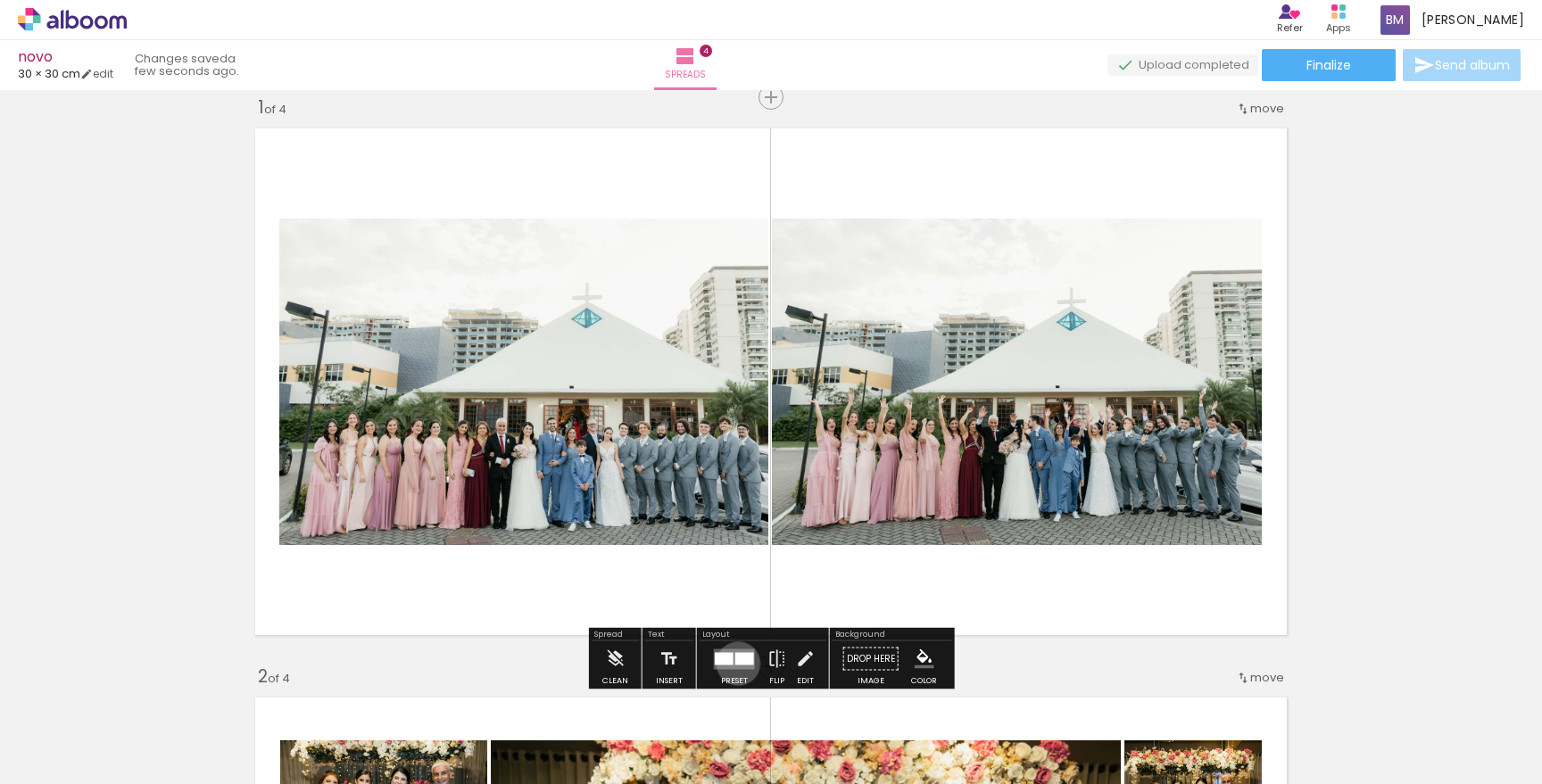
click at [736, 663] on div at bounding box center [744, 658] width 19 height 13
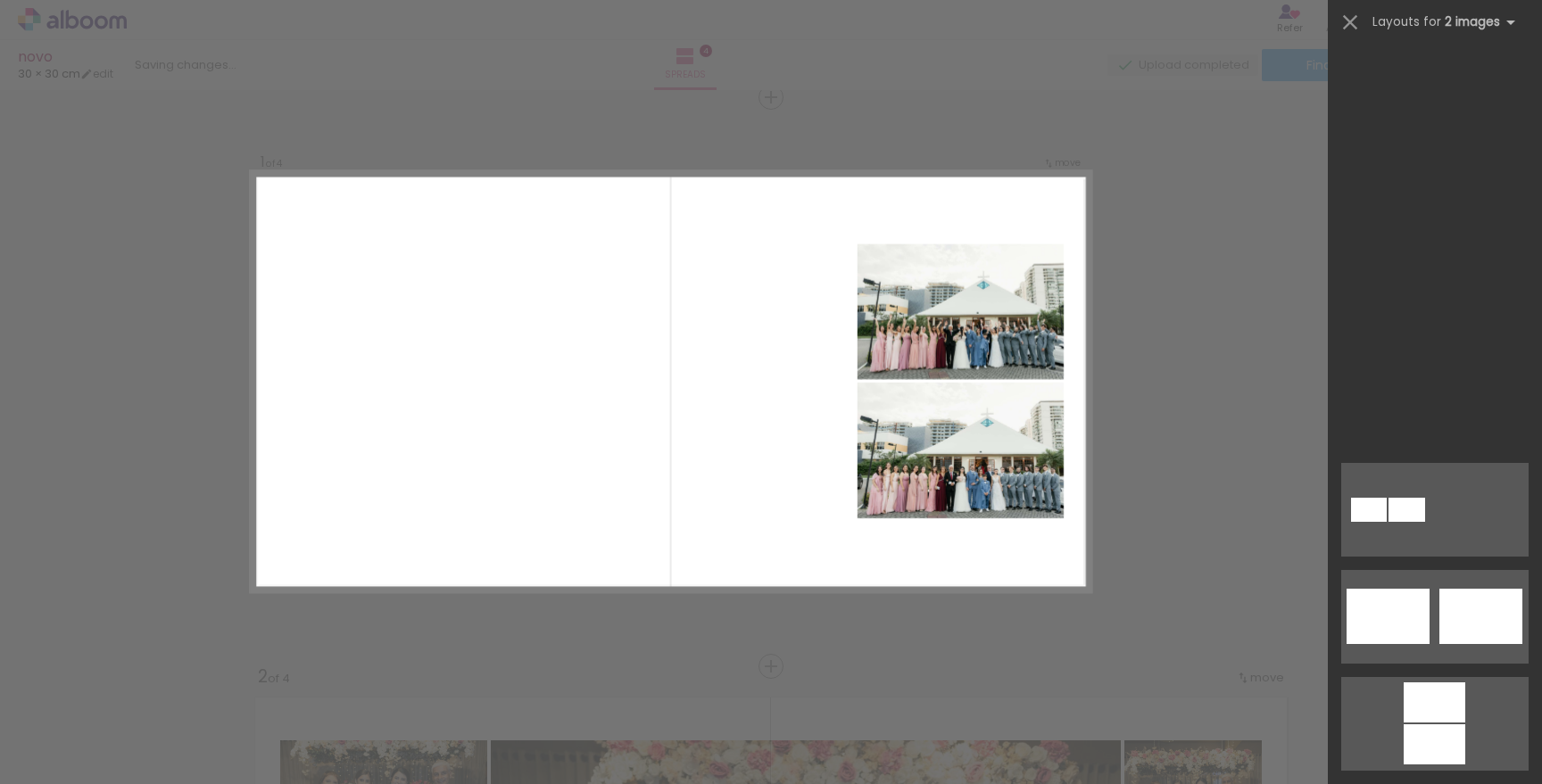
scroll to position [0, 0]
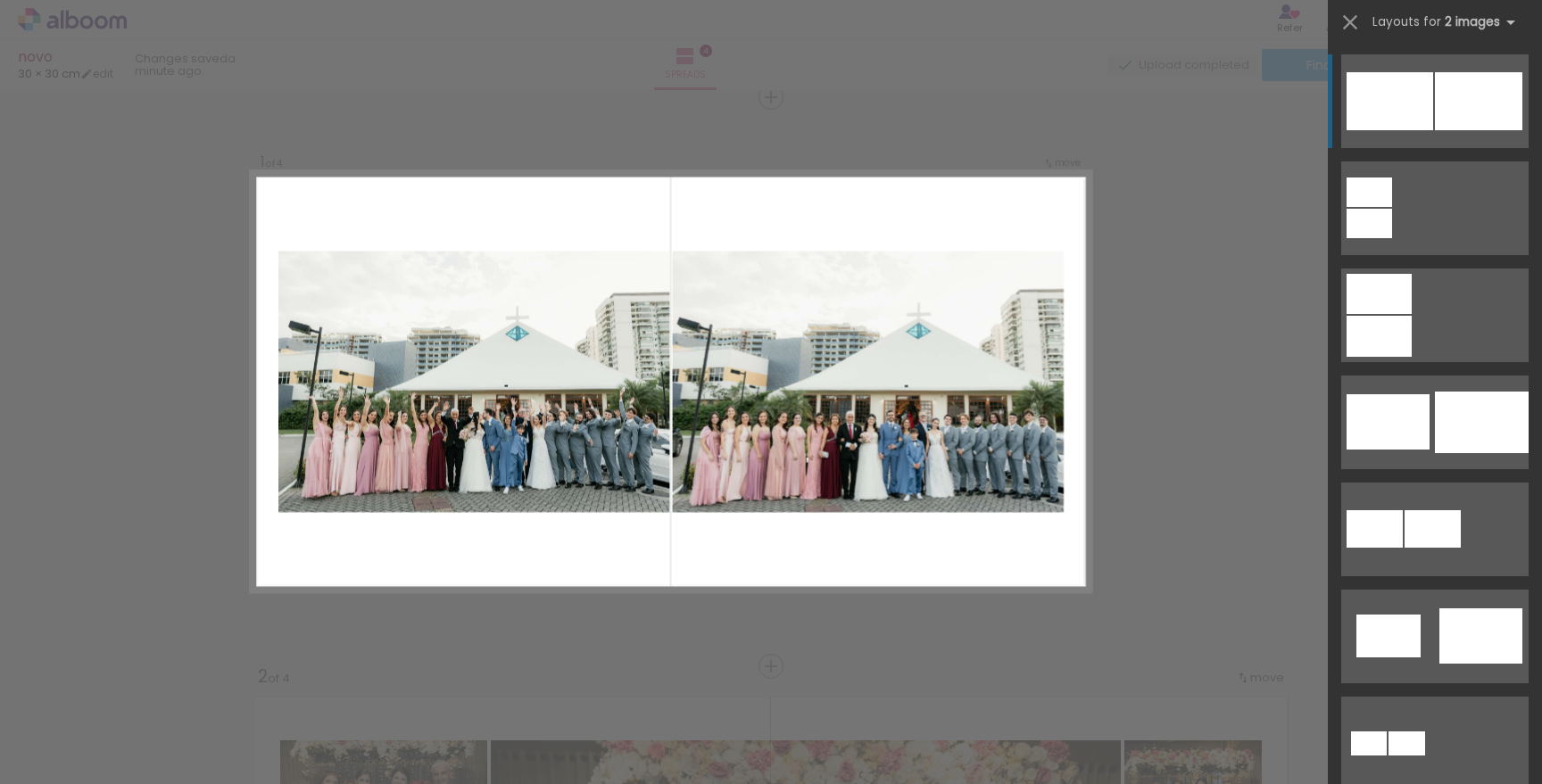
click at [1437, 113] on div at bounding box center [1478, 101] width 88 height 58
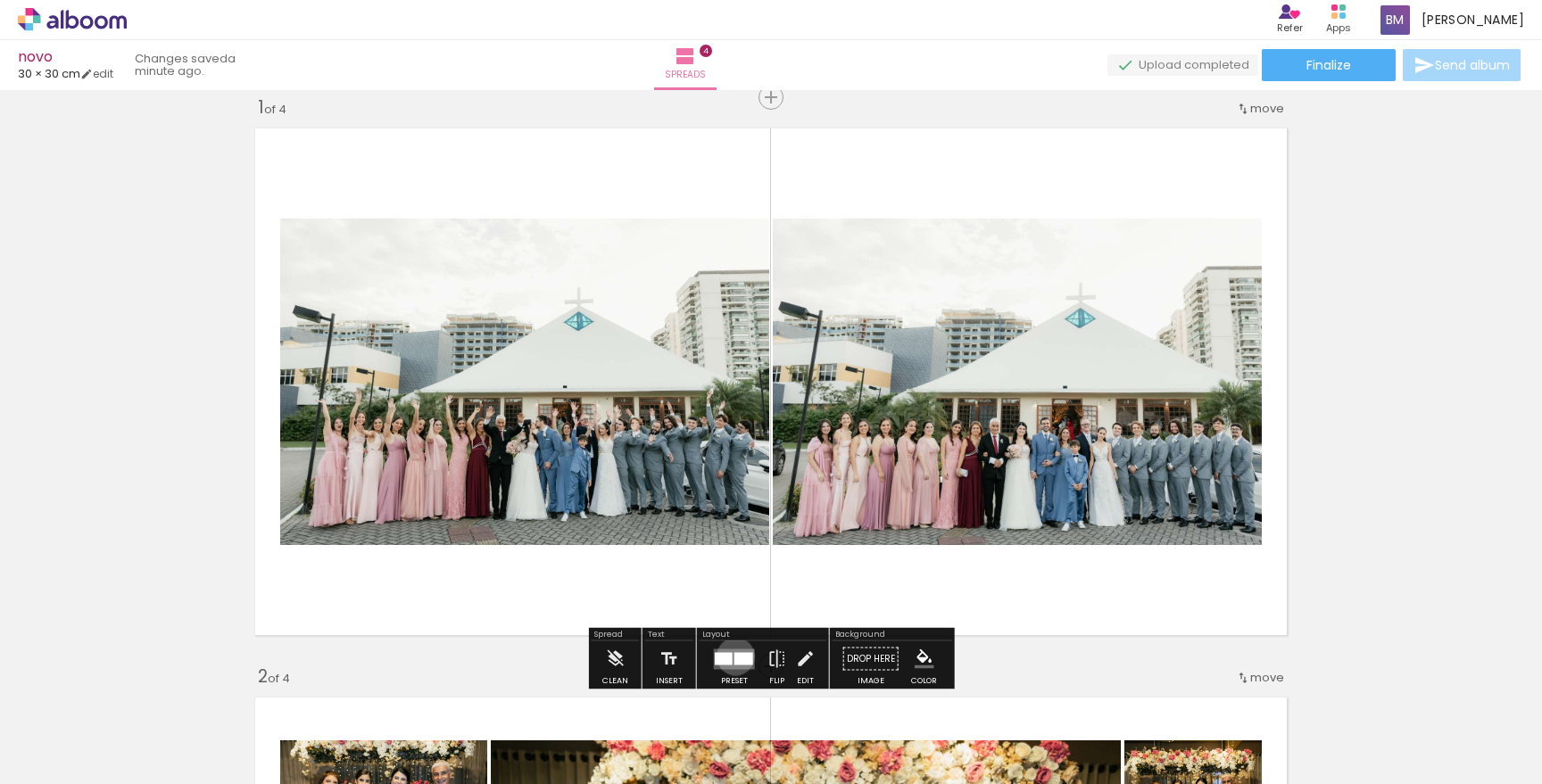
click at [734, 655] on div at bounding box center [743, 658] width 19 height 13
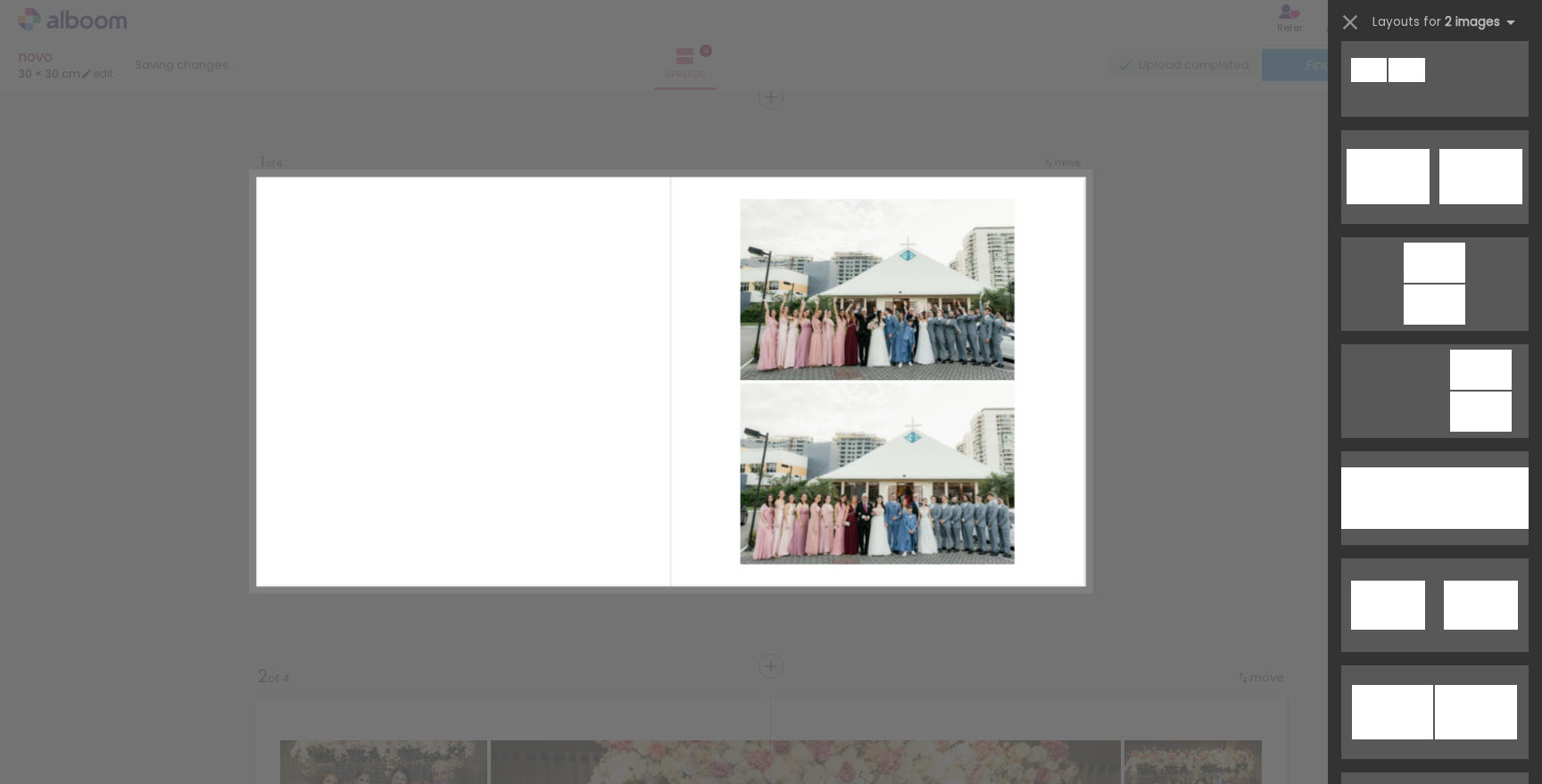
scroll to position [675, 0]
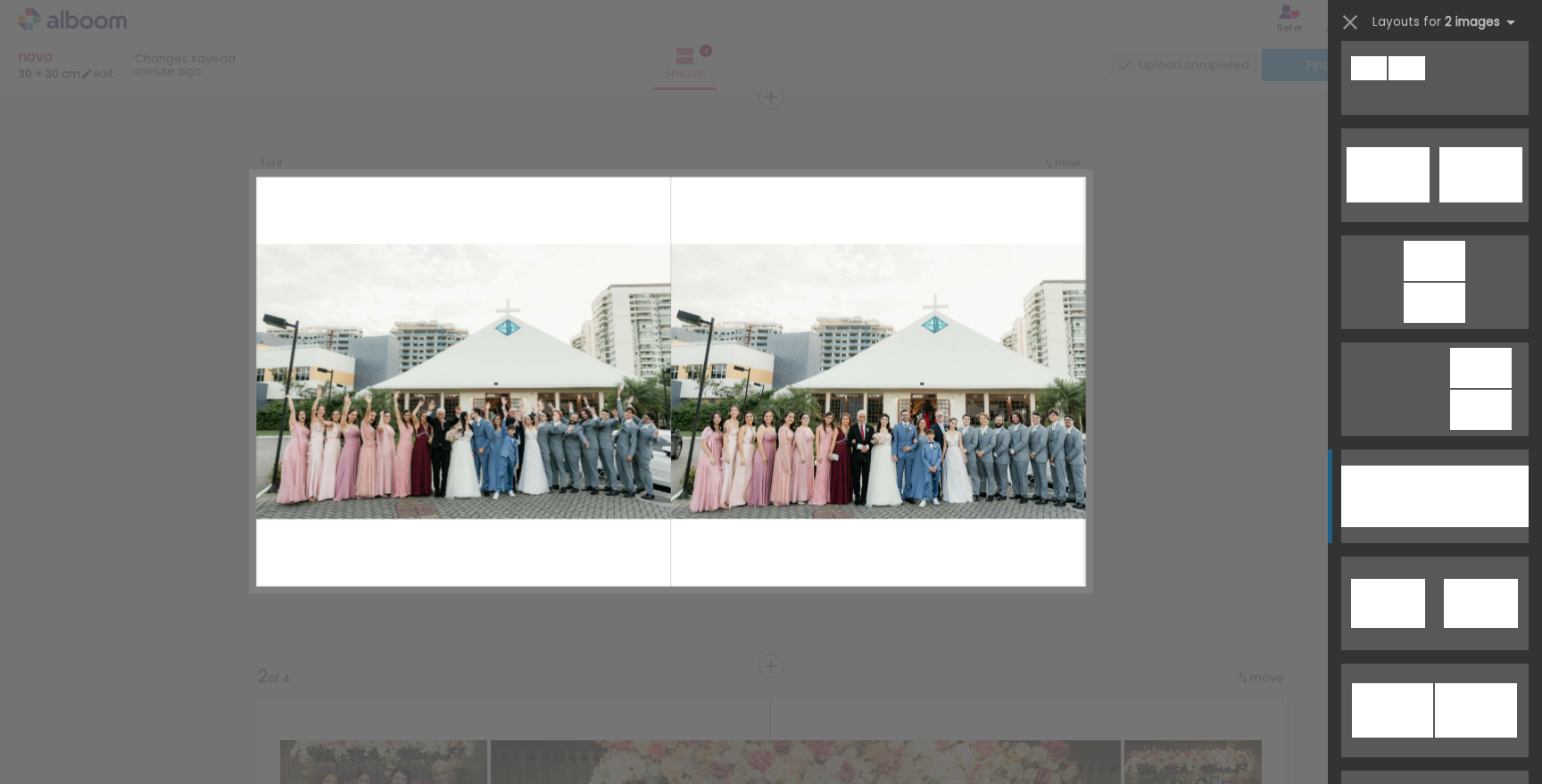
click at [1453, 517] on div at bounding box center [1481, 496] width 94 height 61
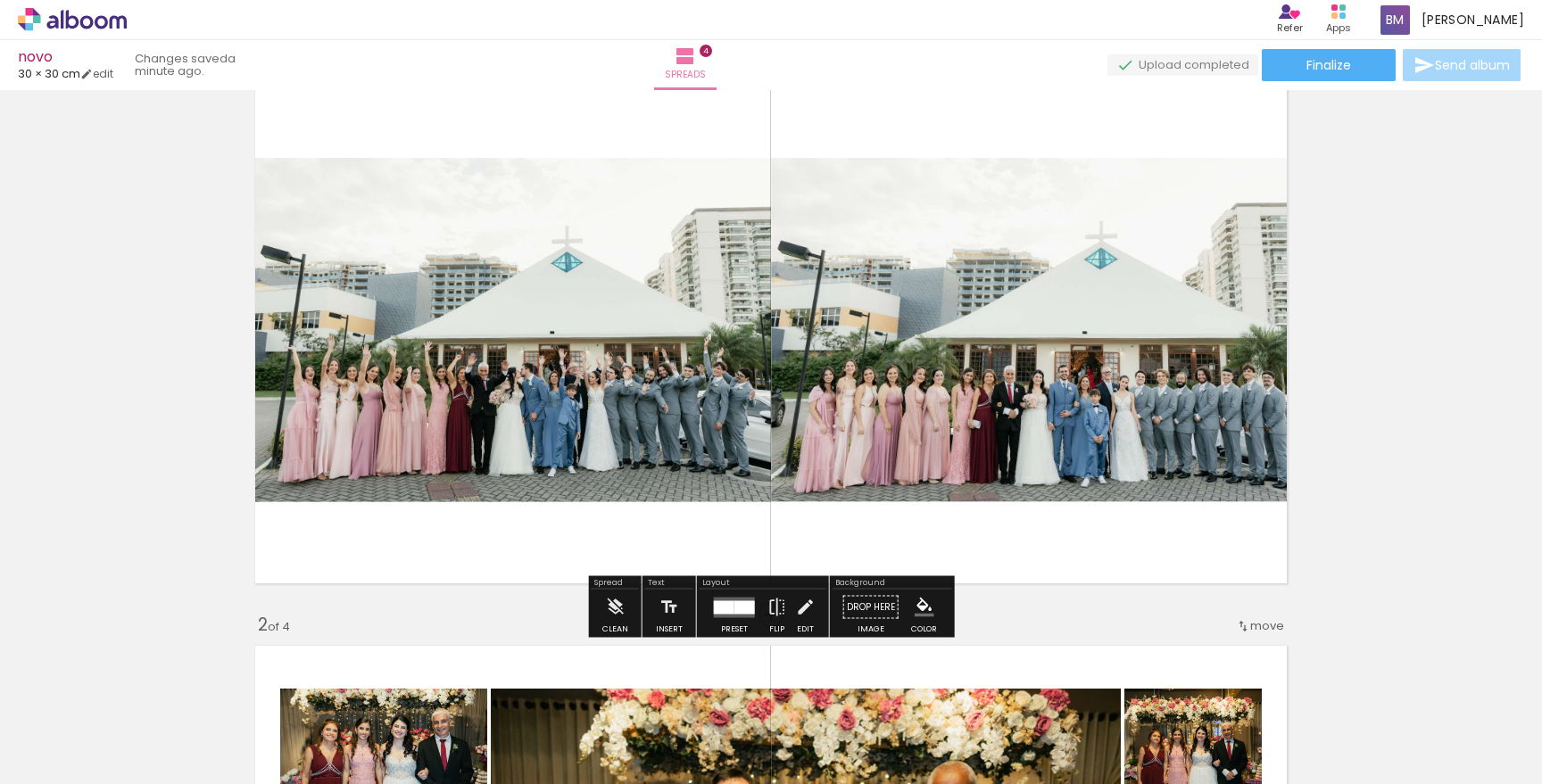
scroll to position [110, 0]
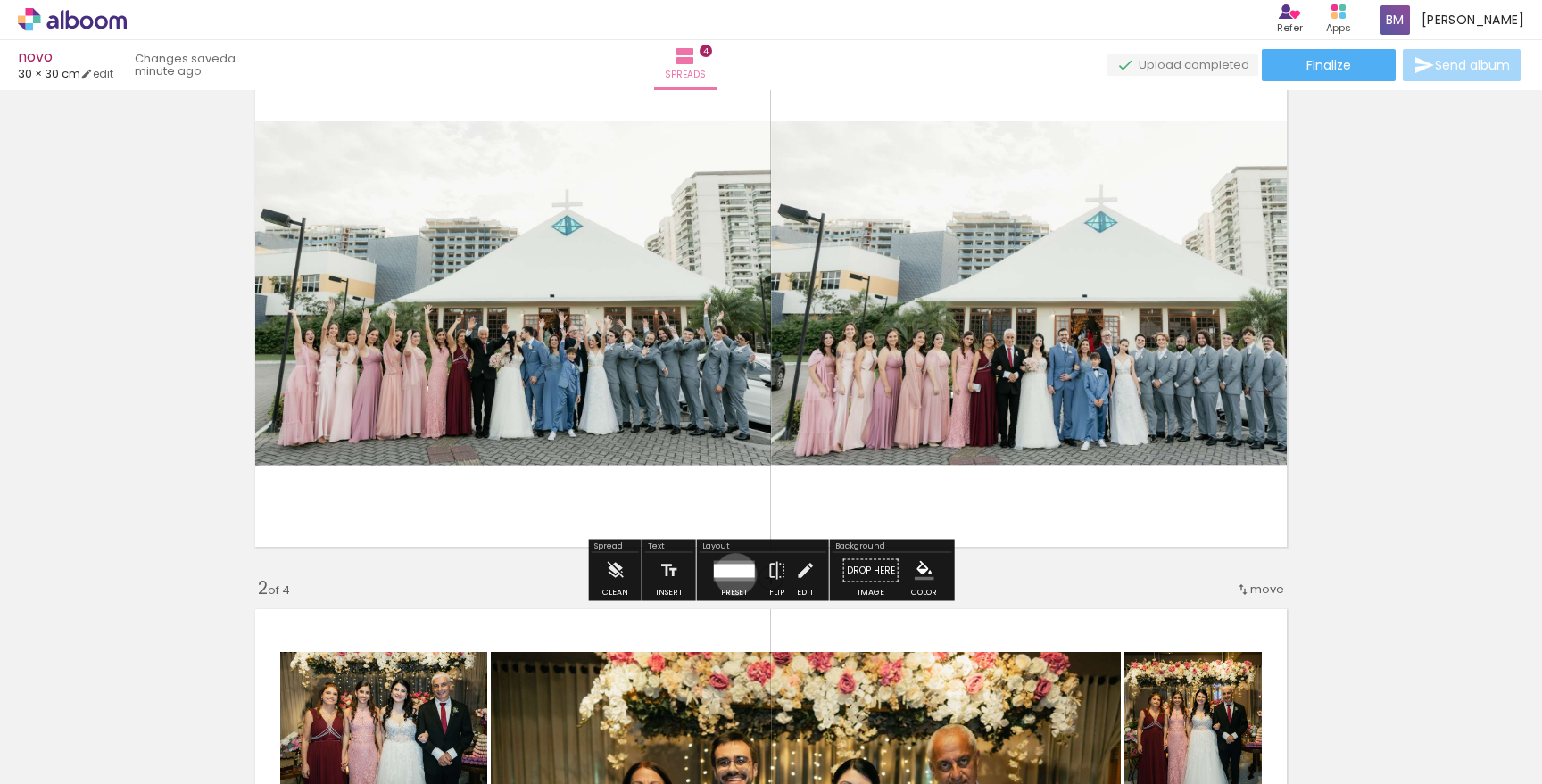
click at [734, 573] on div at bounding box center [744, 570] width 20 height 14
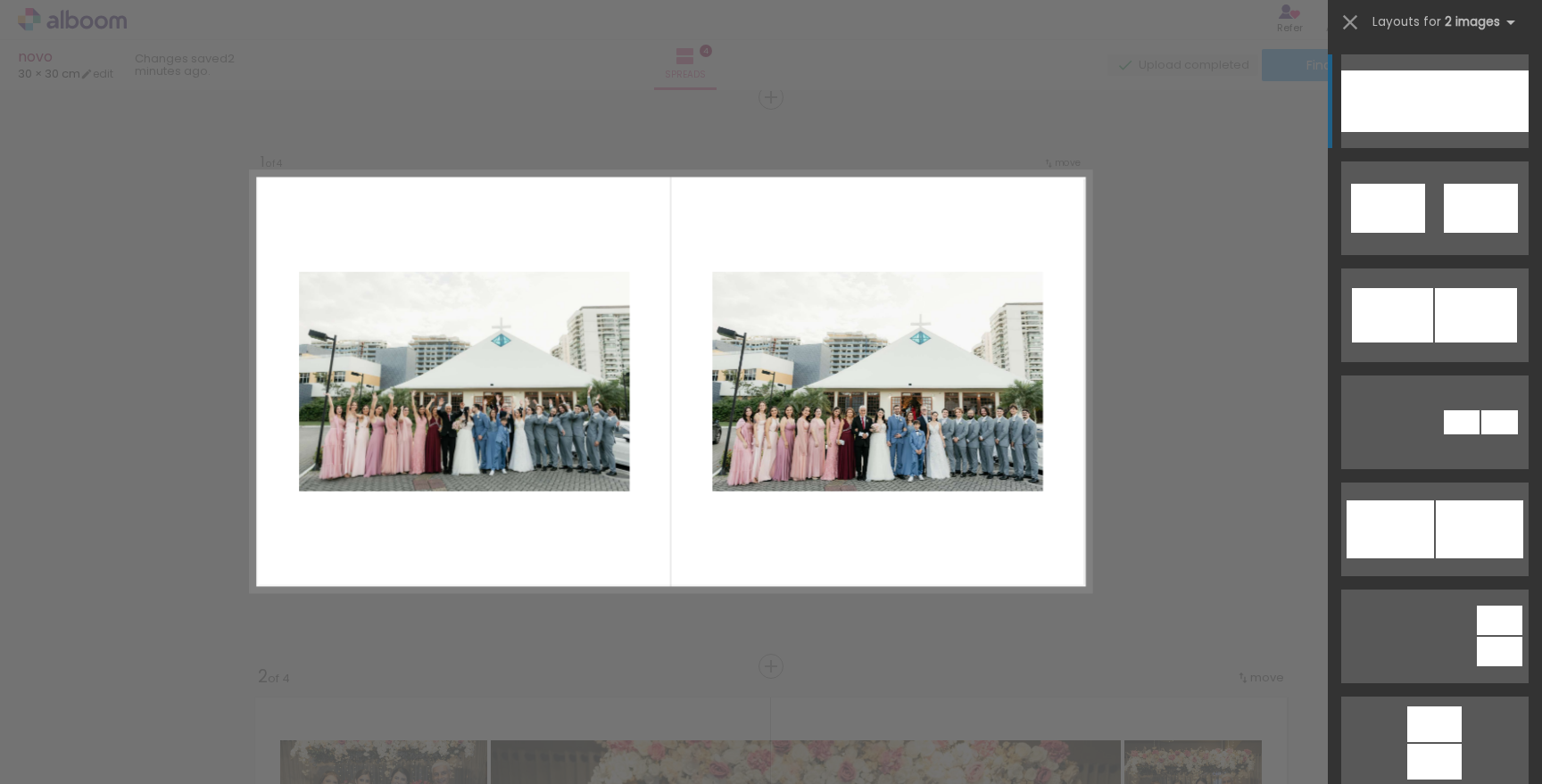
scroll to position [0, 0]
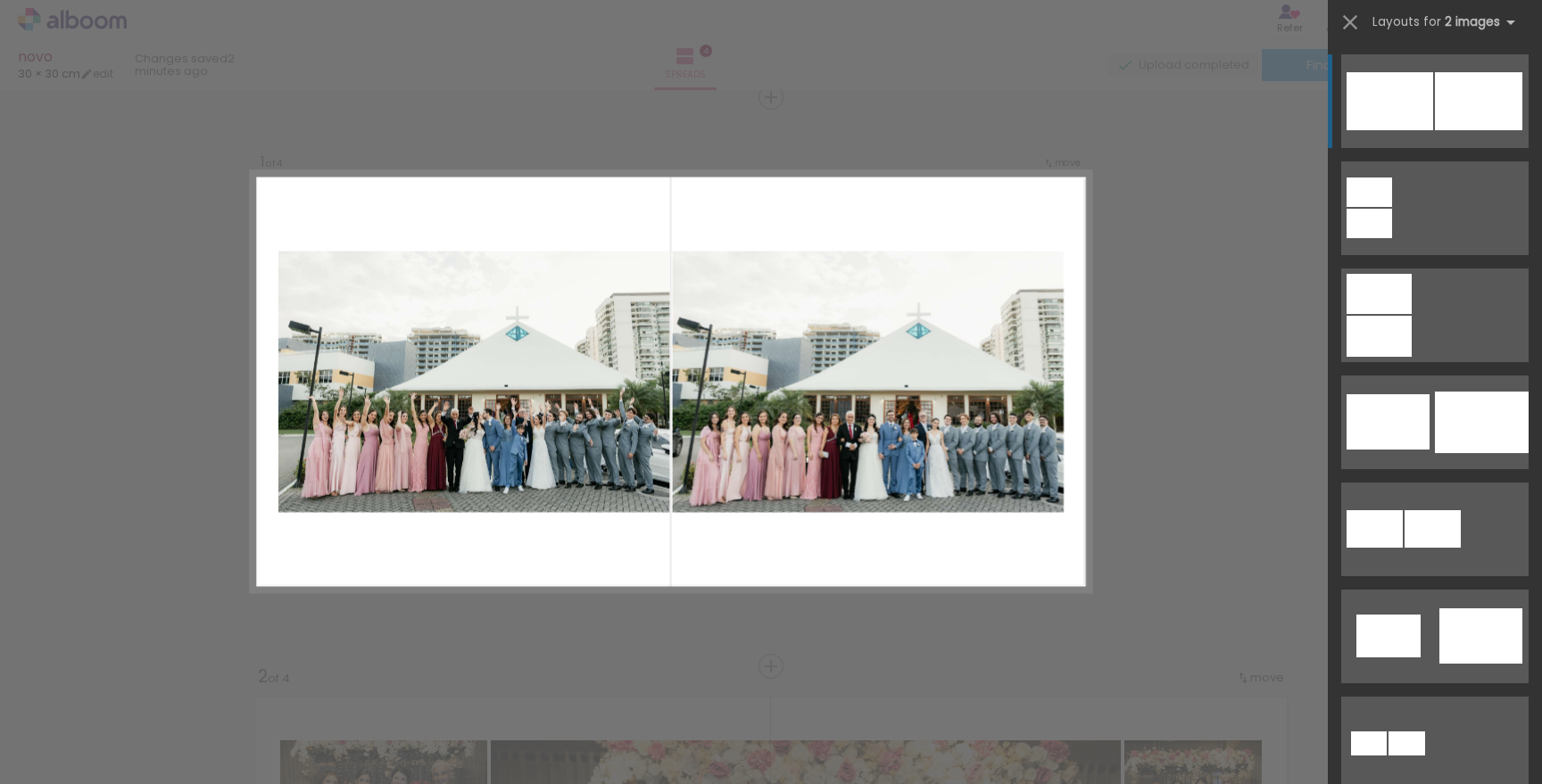
click at [1451, 99] on div at bounding box center [1478, 101] width 88 height 58
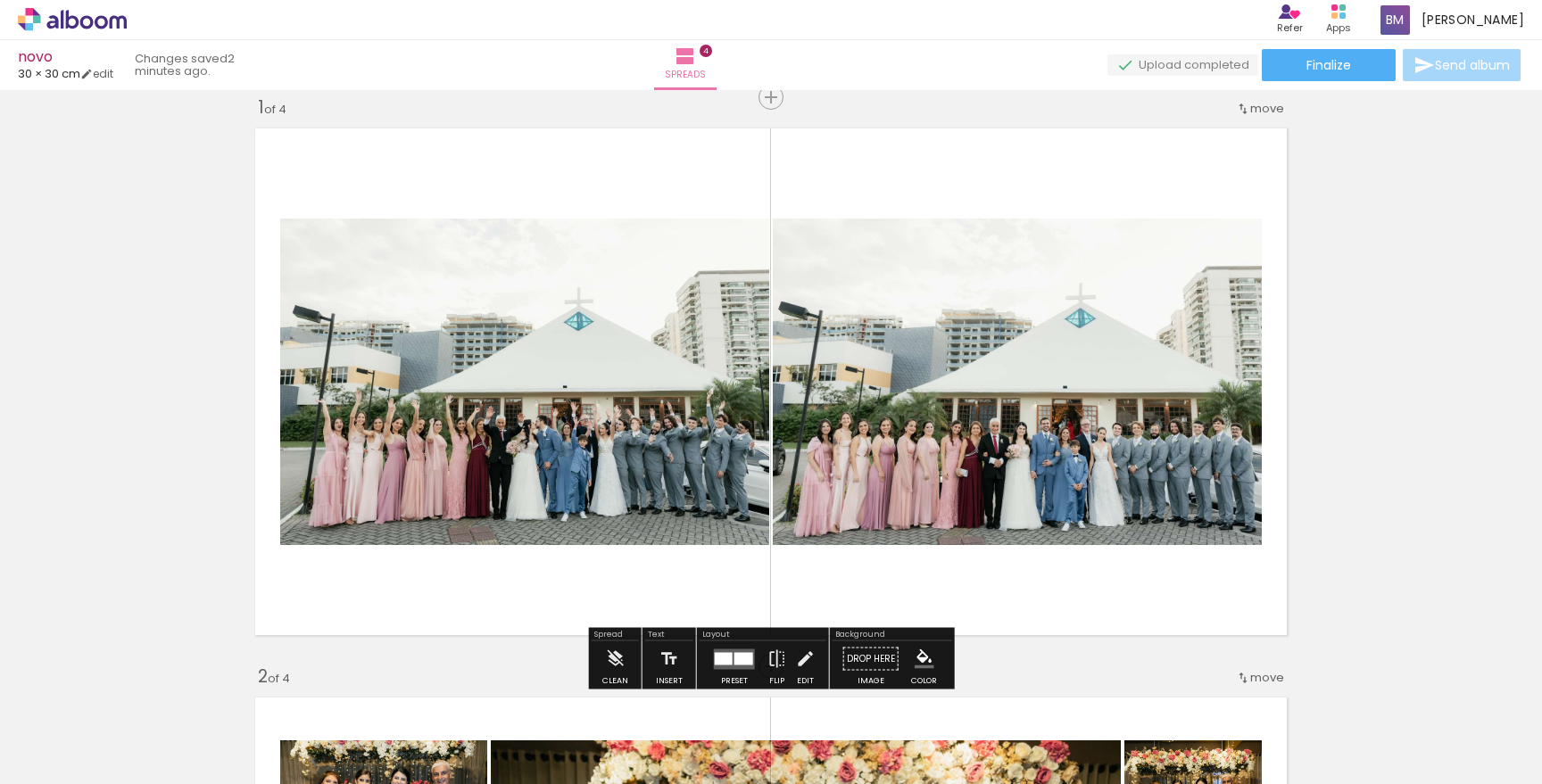
click at [745, 639] on div "Layout" at bounding box center [762, 636] width 127 height 11
click at [737, 654] on div at bounding box center [743, 658] width 19 height 13
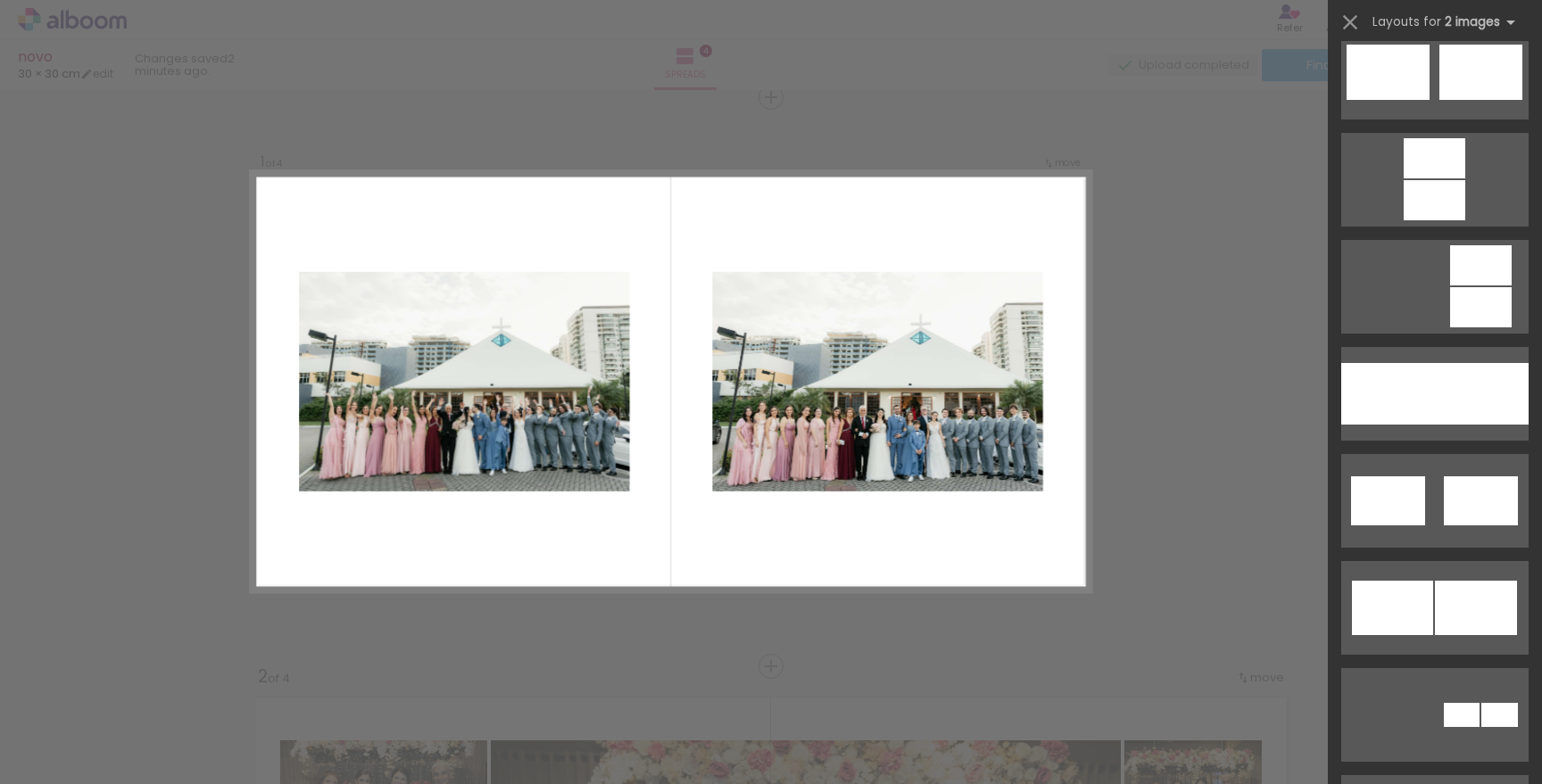
scroll to position [805, 0]
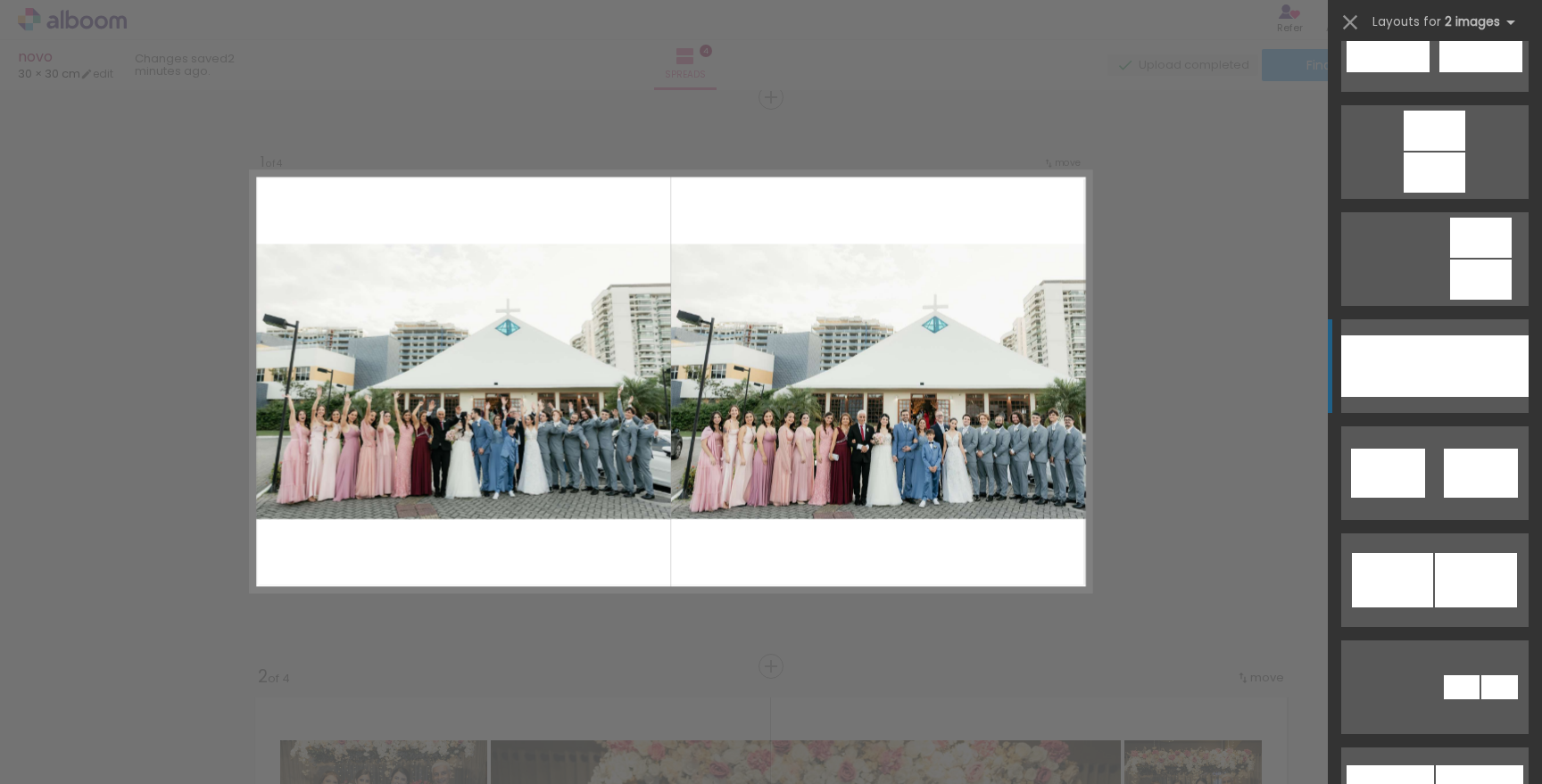
click at [1466, 341] on div at bounding box center [1481, 365] width 94 height 61
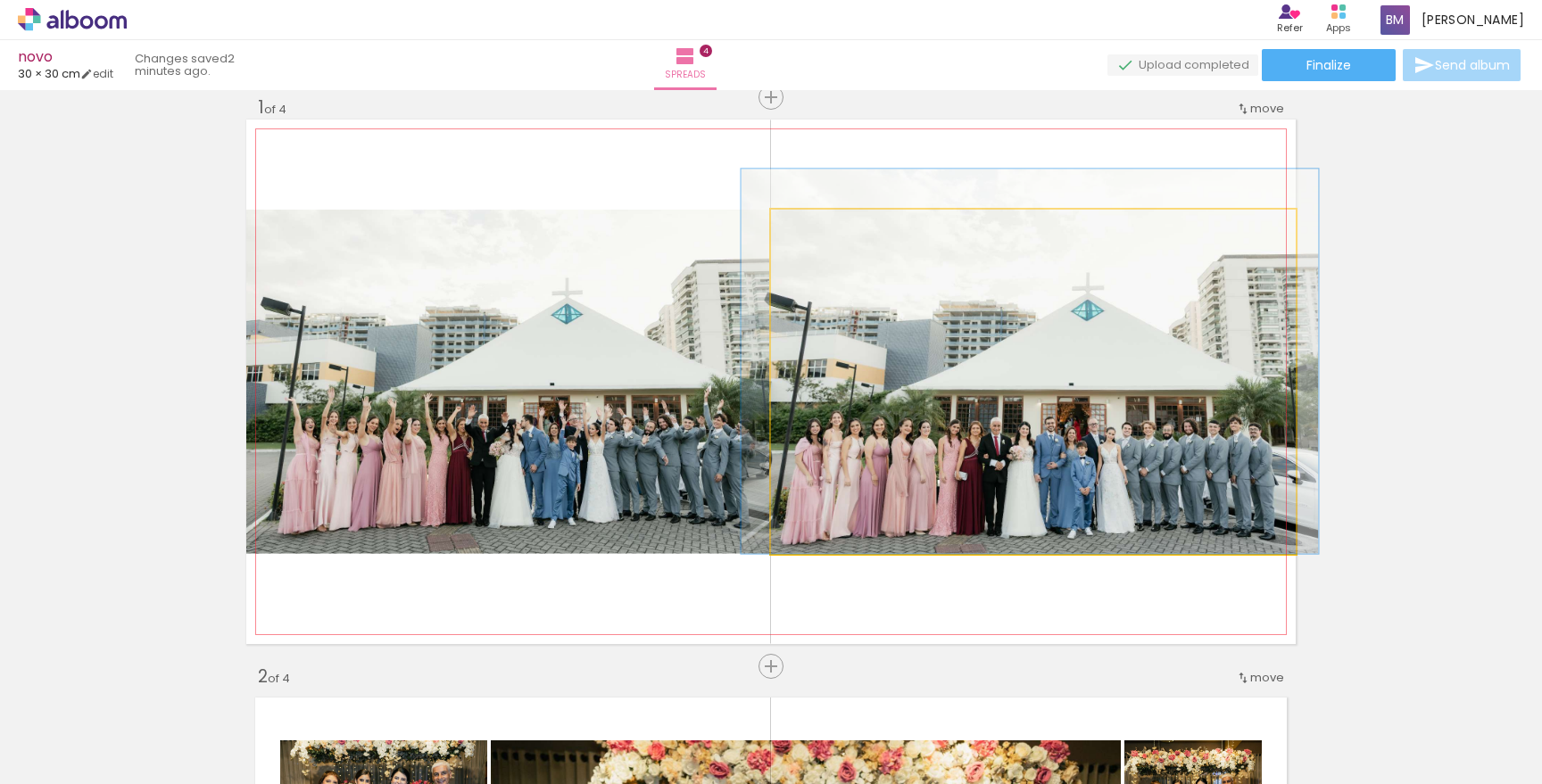
drag, startPoint x: 1181, startPoint y: 475, endPoint x: 1170, endPoint y: 472, distance: 11.4
